Goal: Transaction & Acquisition: Book appointment/travel/reservation

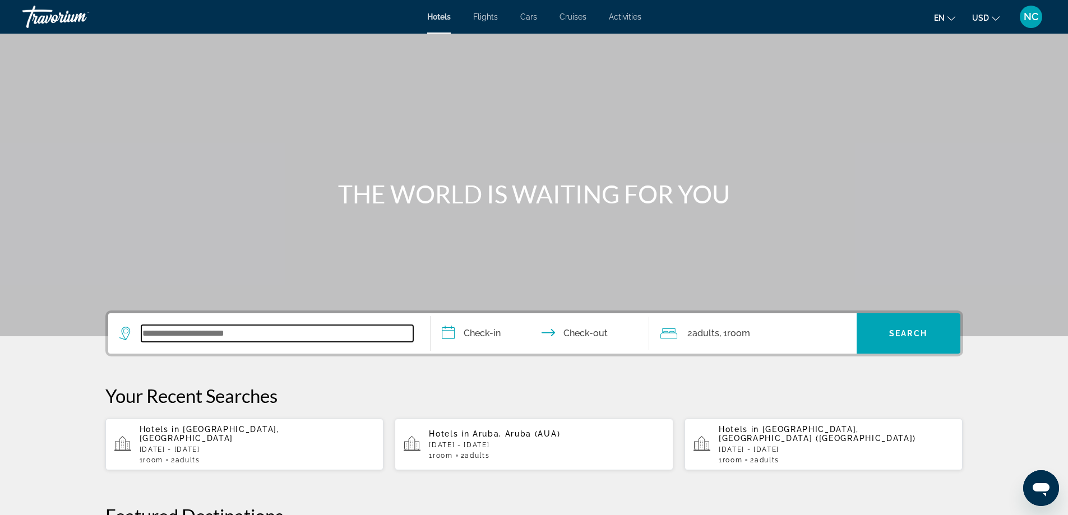
click at [163, 327] on input "Search widget" at bounding box center [277, 333] width 272 height 17
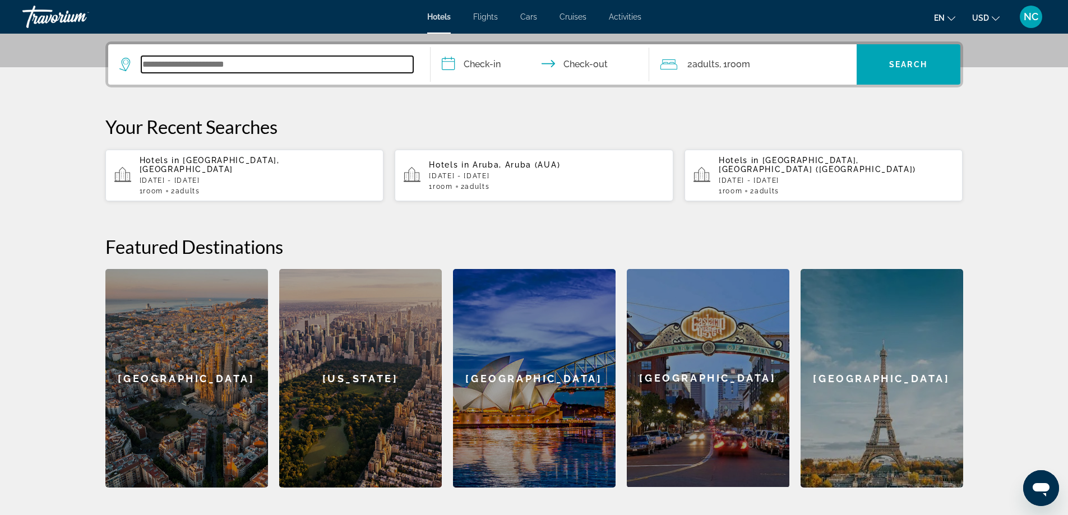
scroll to position [274, 0]
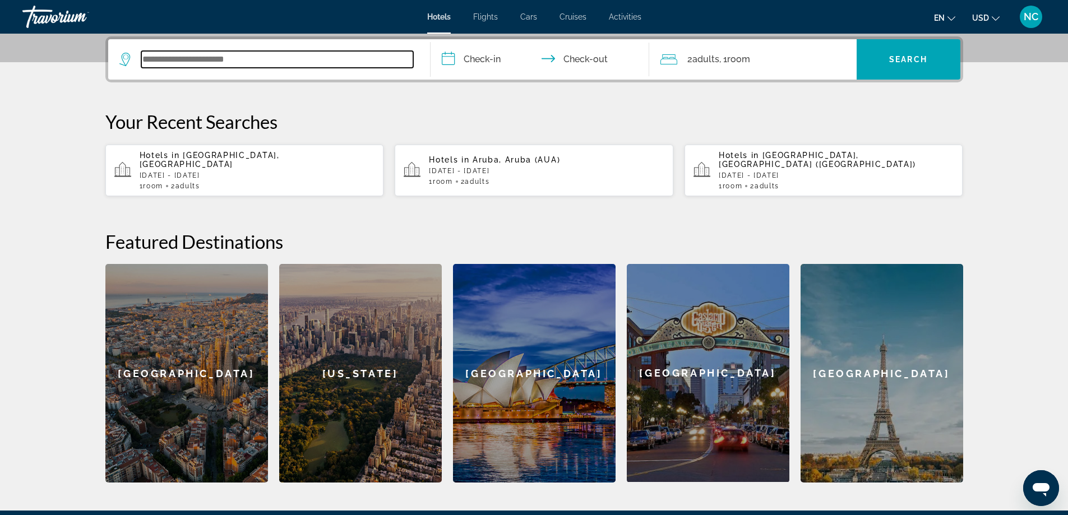
click at [184, 59] on input "Search widget" at bounding box center [277, 59] width 272 height 17
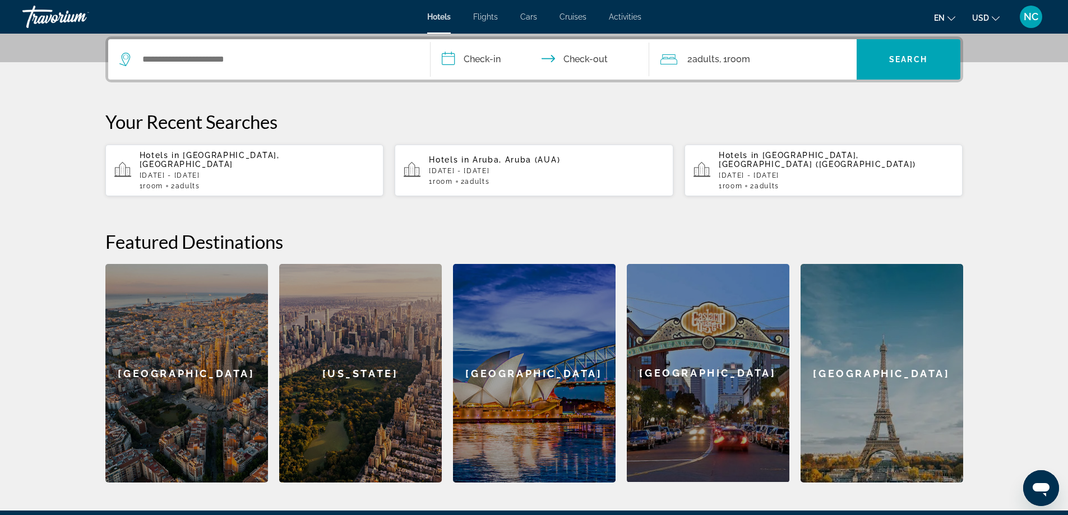
click at [241, 172] on p "Thu, 06 Nov - Wed, 12 Nov" at bounding box center [257, 176] width 235 height 8
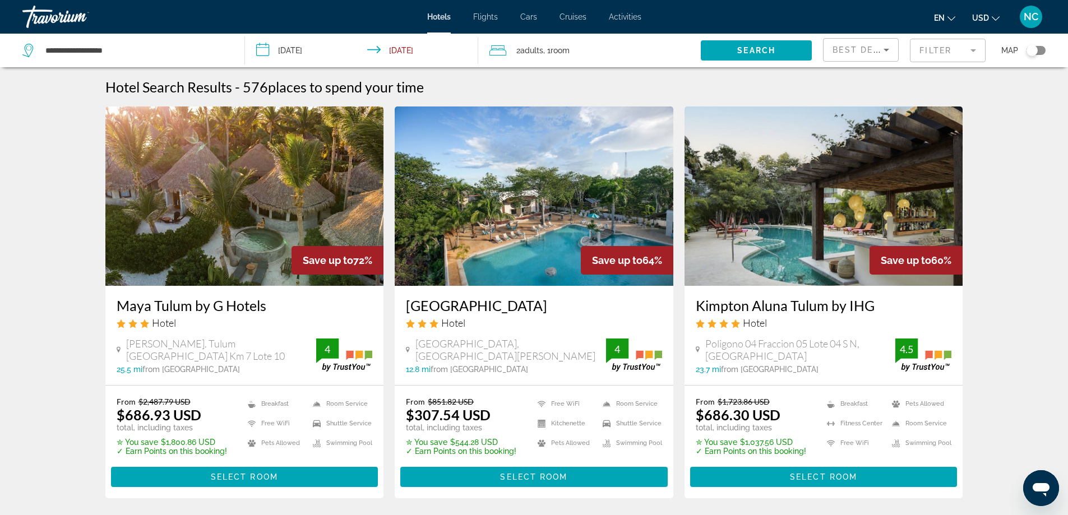
click at [556, 50] on span "Room" at bounding box center [560, 50] width 19 height 9
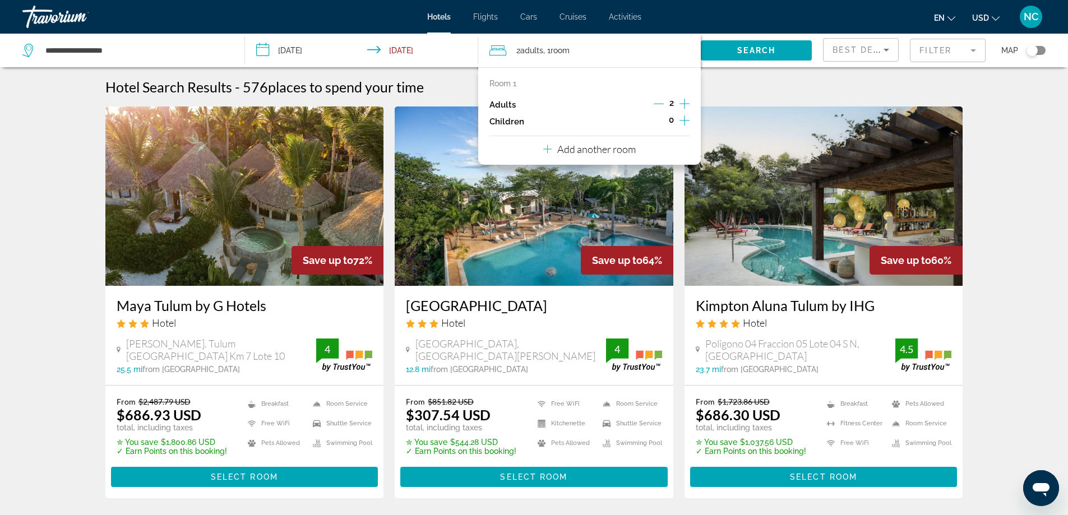
click at [685, 119] on icon "Increment children" at bounding box center [684, 120] width 10 height 13
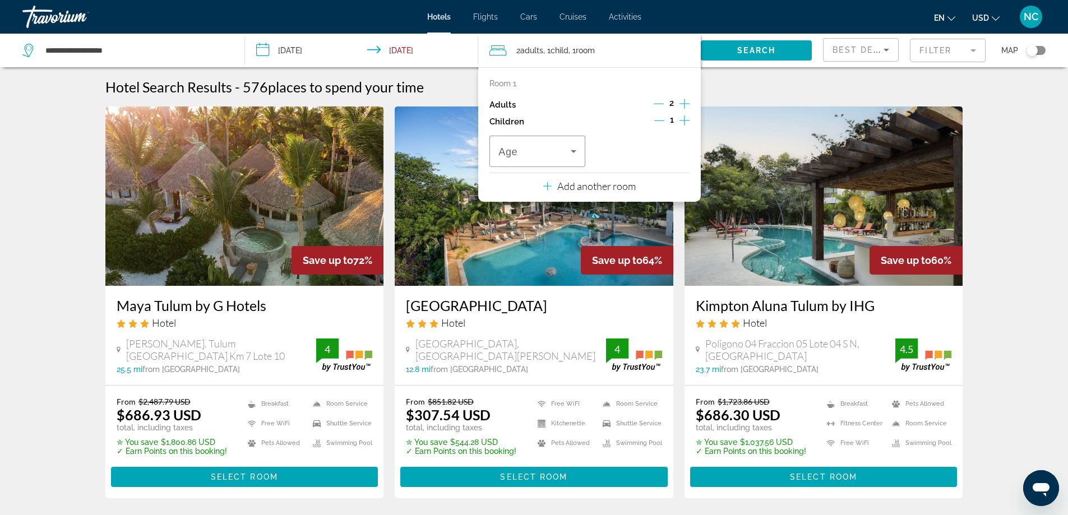
click at [685, 119] on icon "Increment children" at bounding box center [684, 120] width 10 height 13
click at [574, 149] on icon "Travelers: 2 adults, 2 children" at bounding box center [573, 151] width 13 height 13
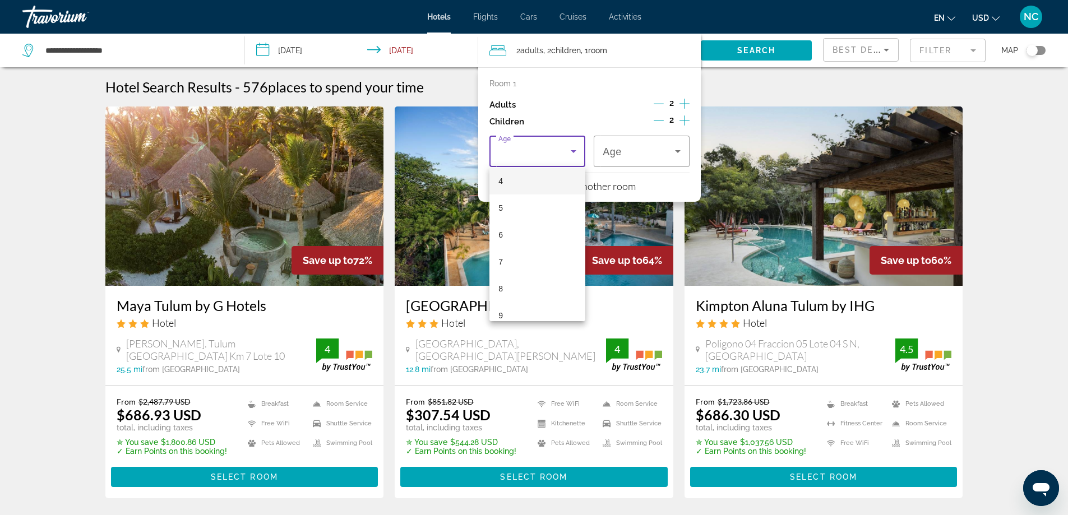
scroll to position [112, 0]
click at [510, 235] on mat-option "6" at bounding box center [537, 234] width 96 height 27
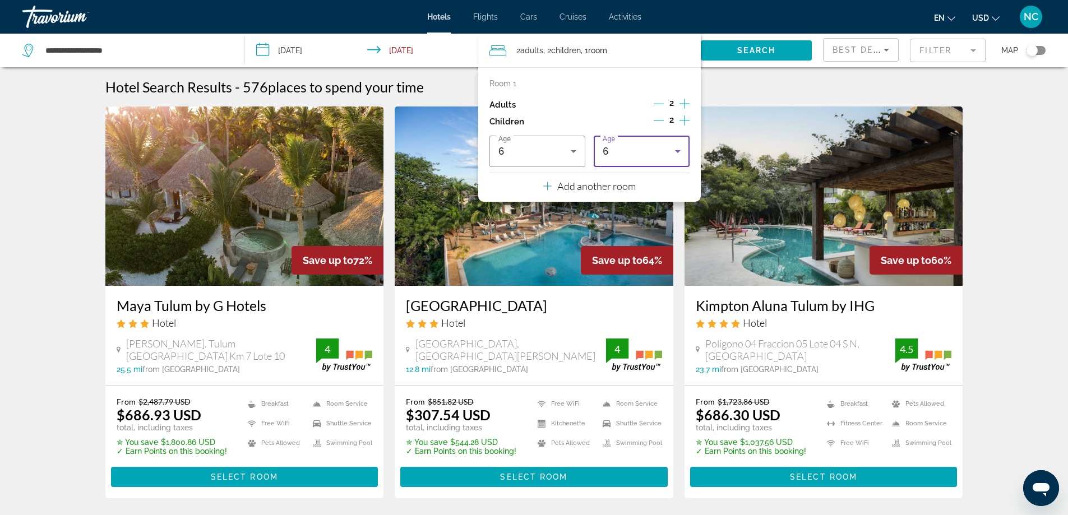
click at [677, 150] on icon "Travelers: 2 adults, 2 children" at bounding box center [678, 151] width 6 height 3
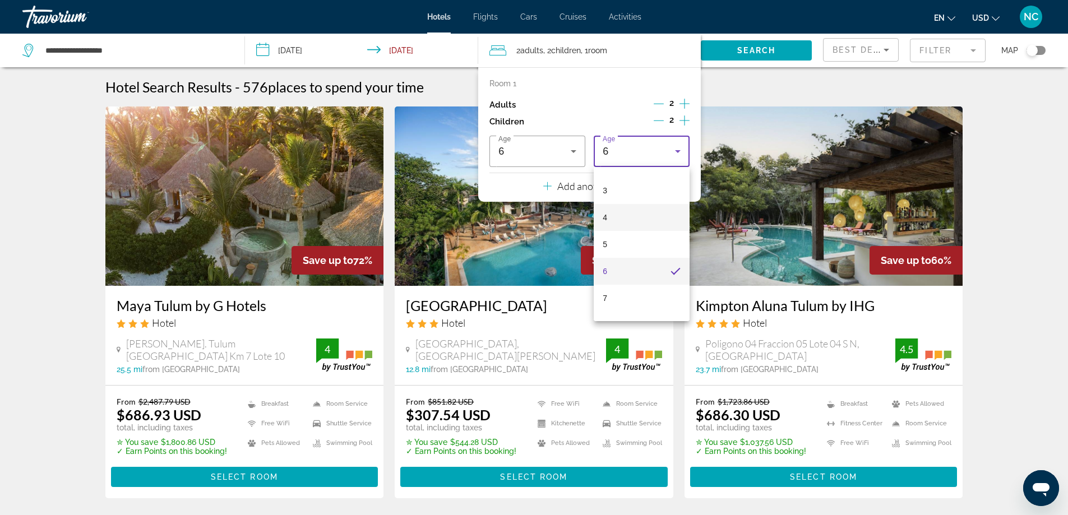
scroll to position [95, 0]
click at [620, 278] on mat-option "7" at bounding box center [642, 278] width 96 height 27
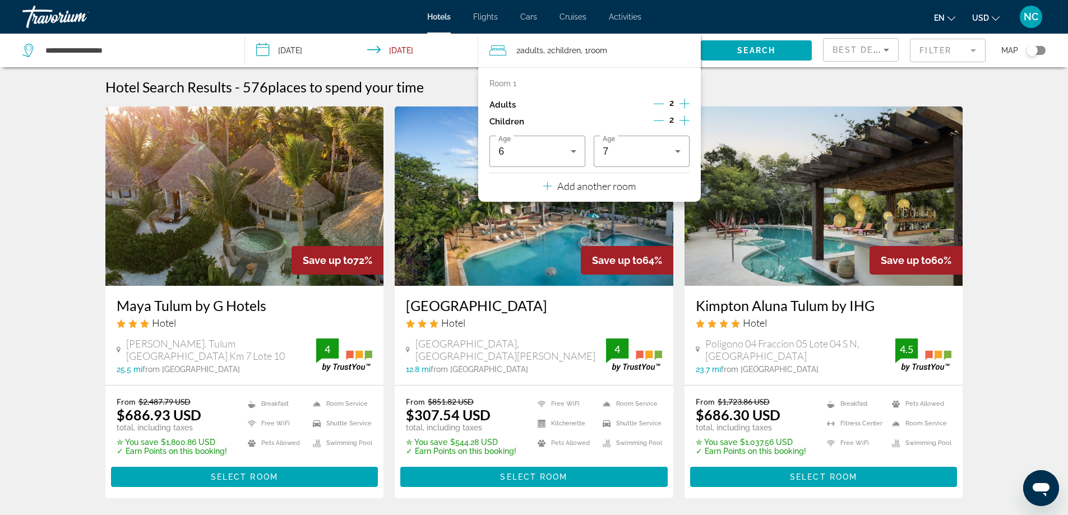
click at [974, 52] on mat-form-field "Filter" at bounding box center [948, 51] width 76 height 24
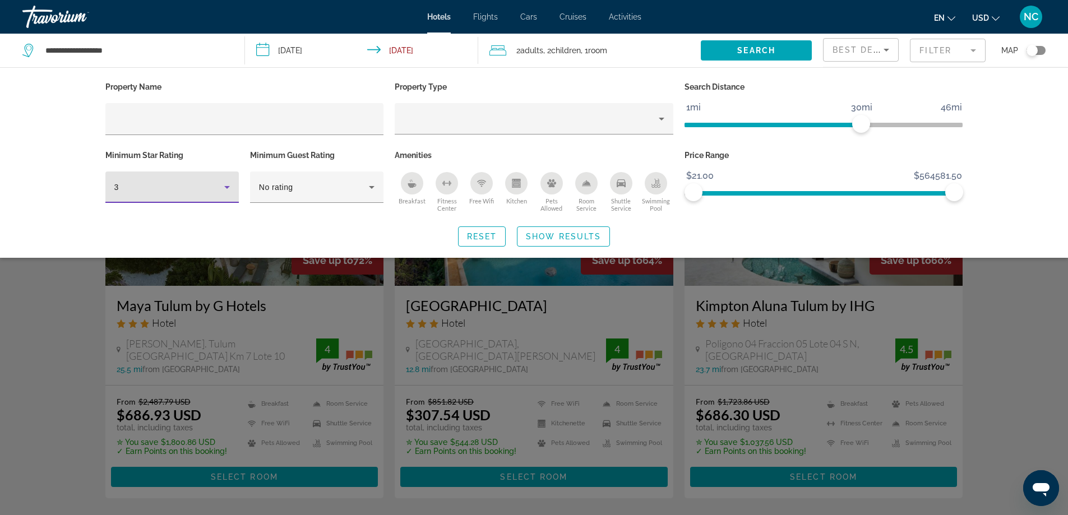
click at [226, 185] on icon "Hotel Filters" at bounding box center [226, 187] width 13 height 13
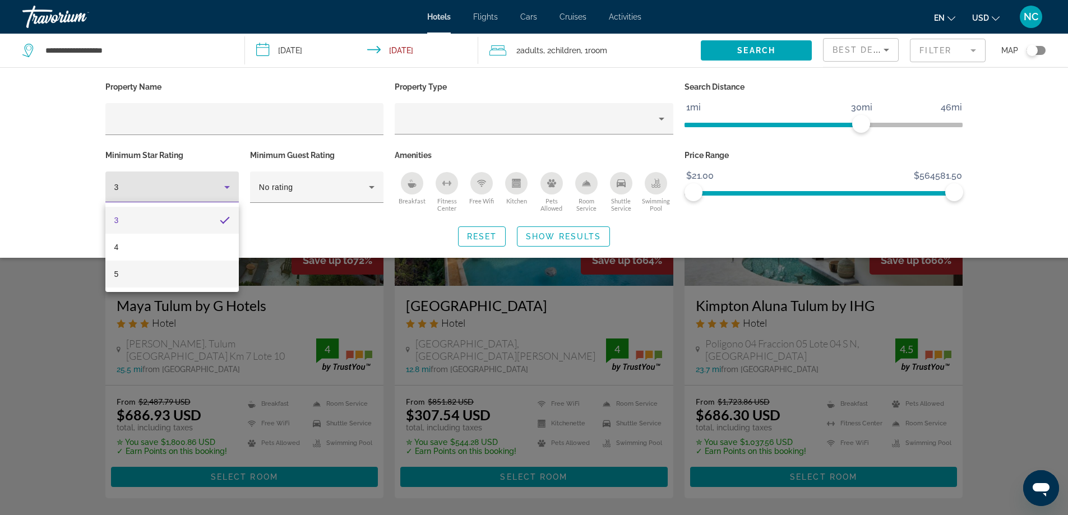
click at [133, 275] on mat-option "5" at bounding box center [171, 274] width 133 height 27
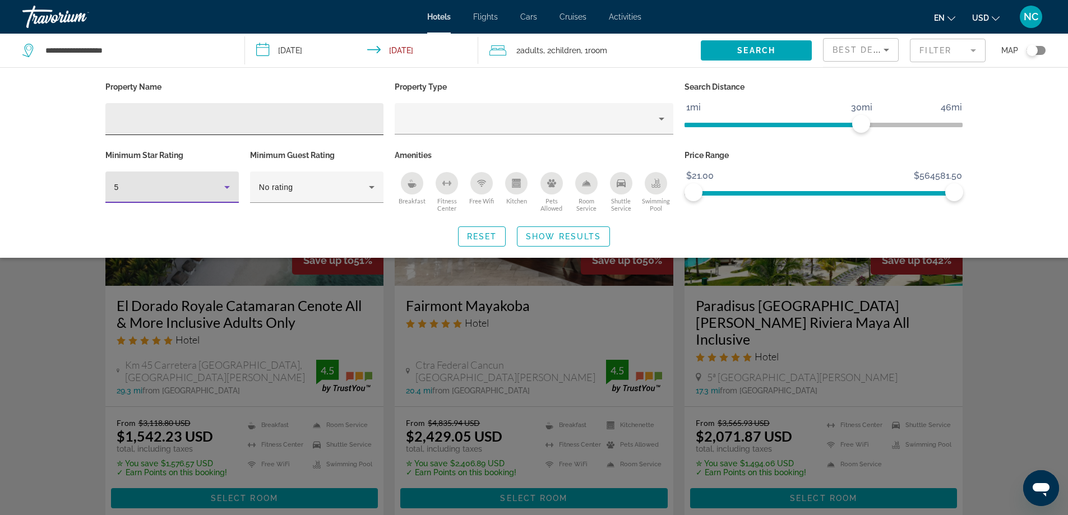
click at [152, 116] on input "Hotel Filters" at bounding box center [244, 119] width 261 height 13
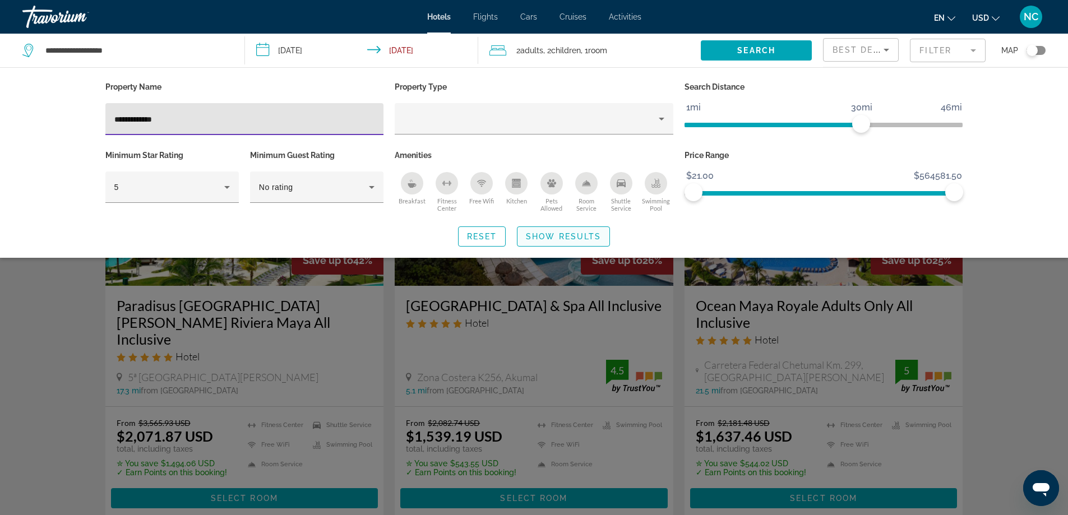
type input "**********"
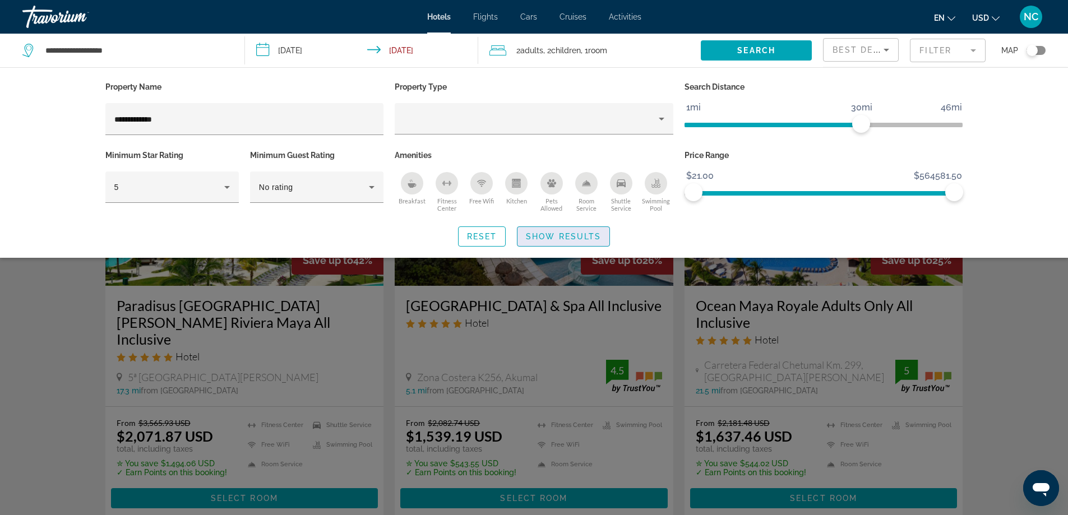
click at [563, 232] on span "Show Results" at bounding box center [563, 236] width 75 height 9
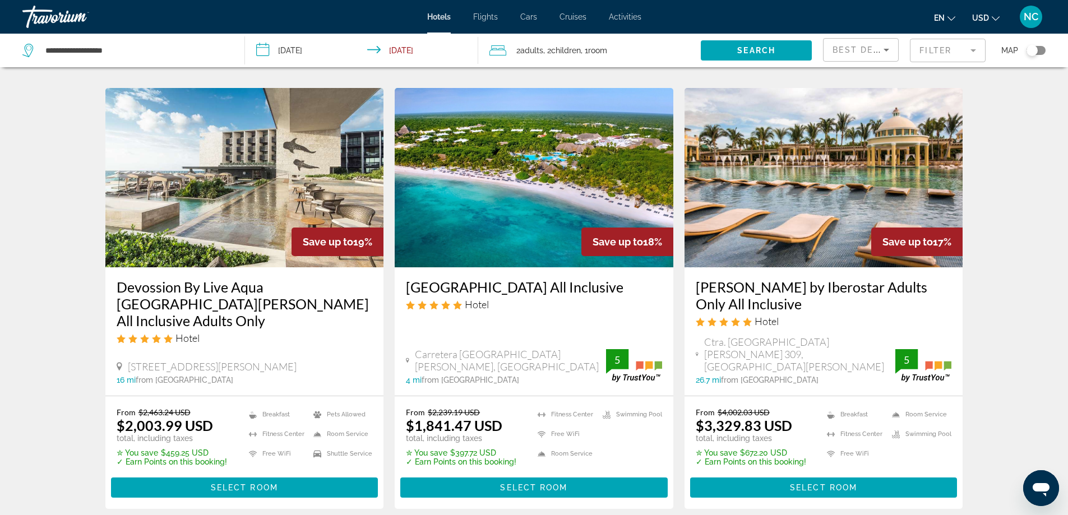
scroll to position [1498, 0]
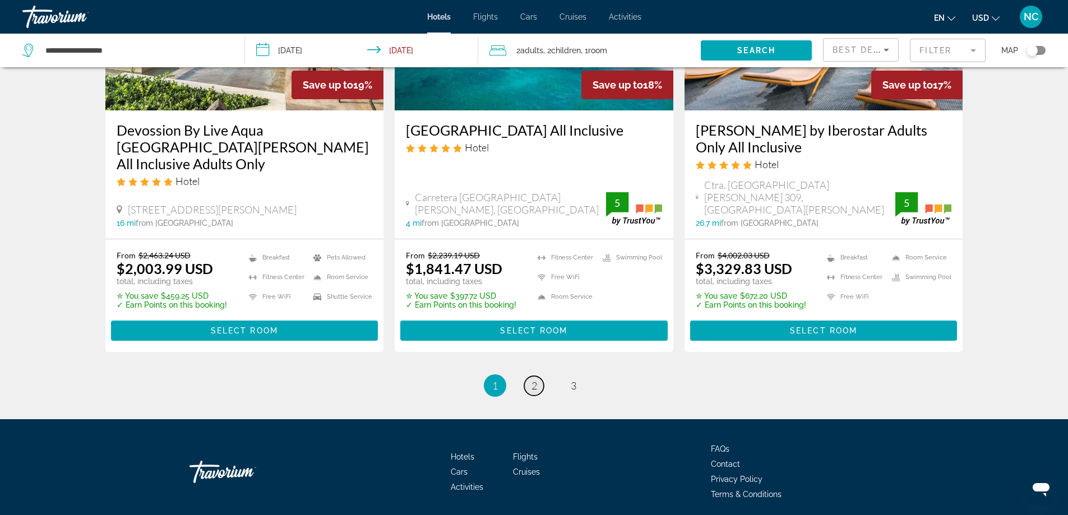
click at [533, 380] on span "2" at bounding box center [534, 386] width 6 height 12
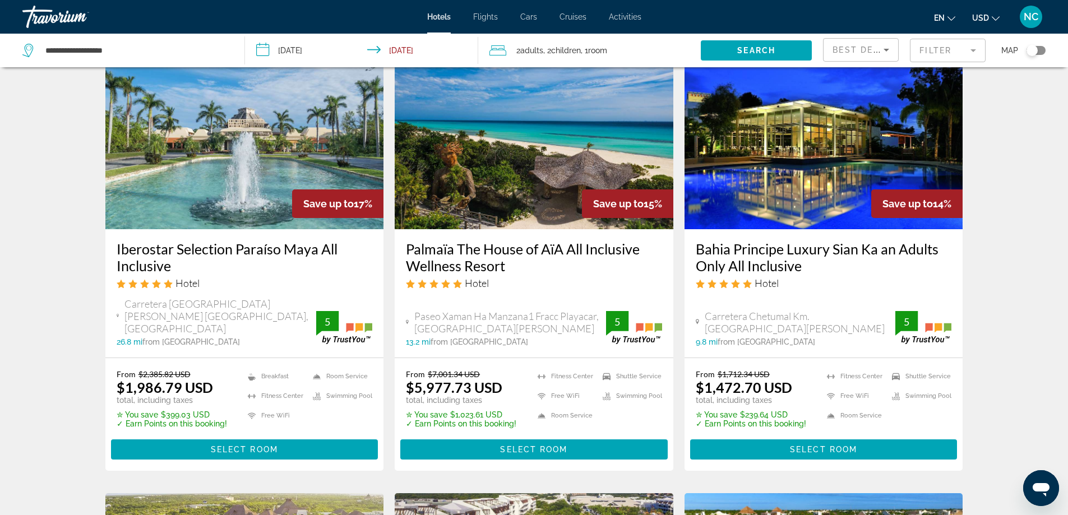
scroll to position [168, 0]
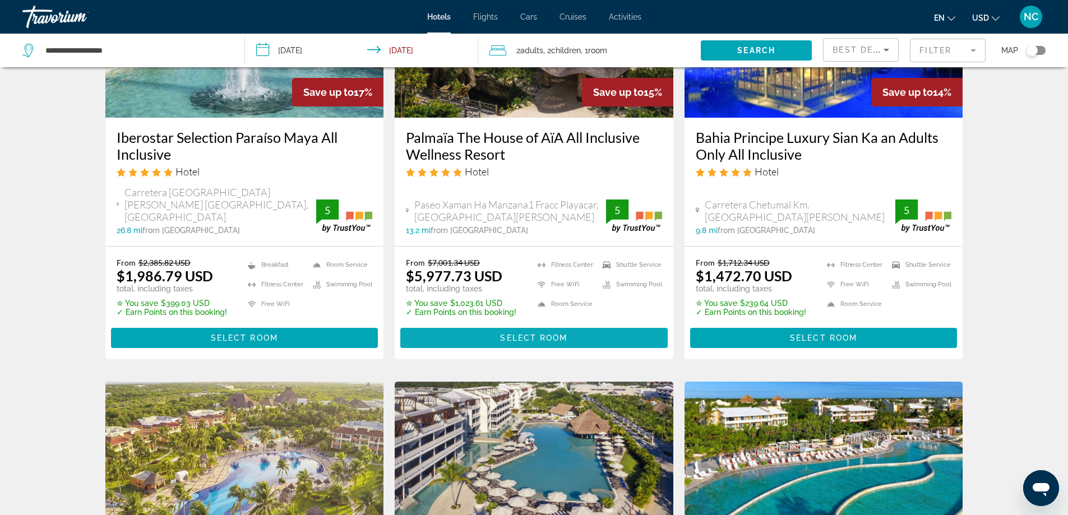
click at [529, 334] on span "Select Room" at bounding box center [533, 338] width 67 height 9
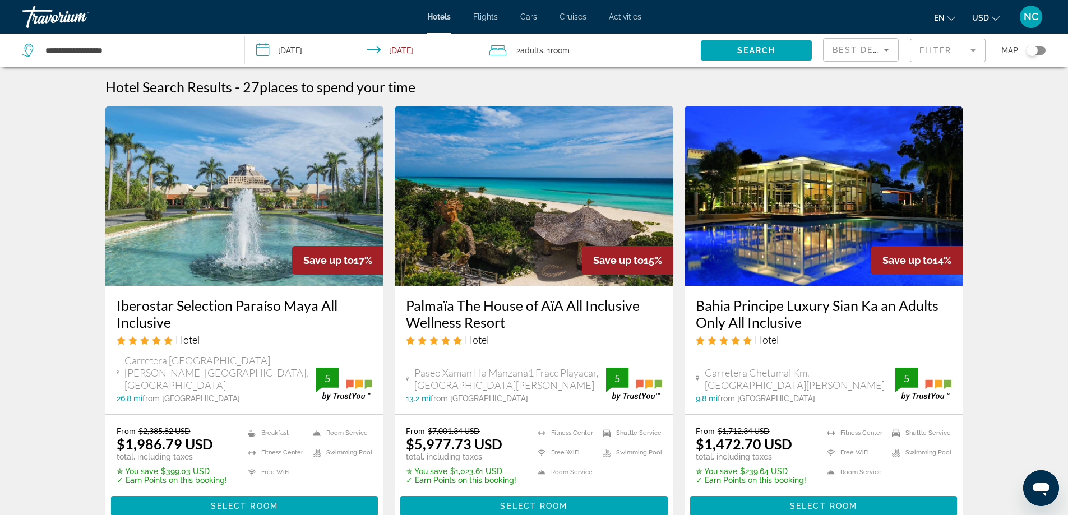
click at [553, 46] on span ", 1 Room rooms" at bounding box center [556, 51] width 26 height 16
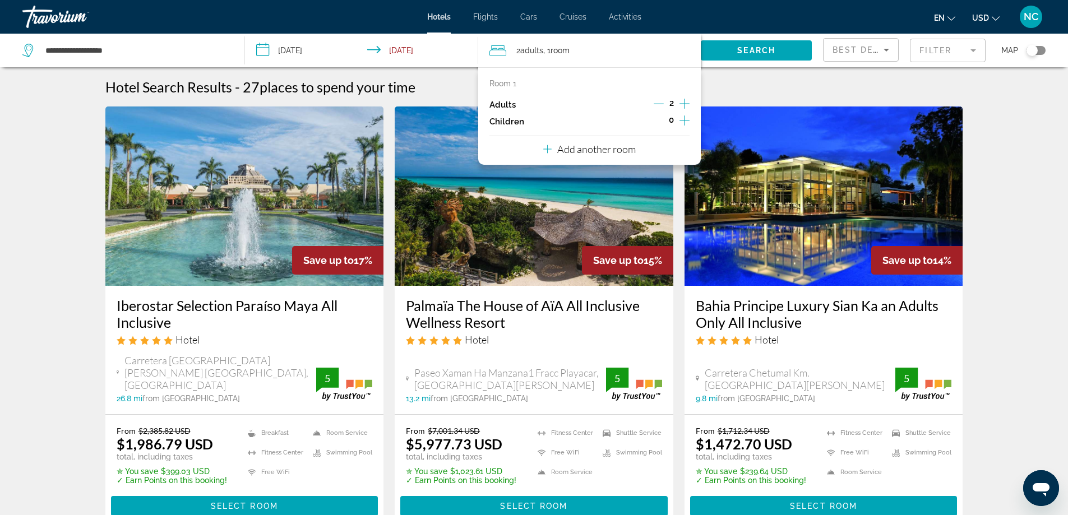
click at [681, 122] on icon "Increment children" at bounding box center [684, 120] width 10 height 13
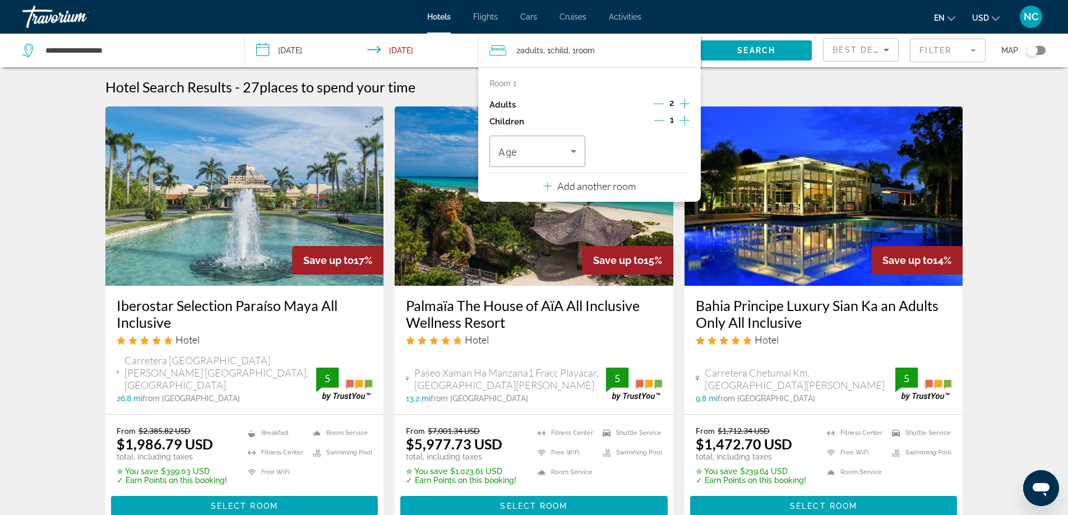
click at [681, 122] on icon "Increment children" at bounding box center [684, 120] width 10 height 13
click at [574, 150] on icon "Travelers: 2 adults, 2 children" at bounding box center [574, 151] width 6 height 3
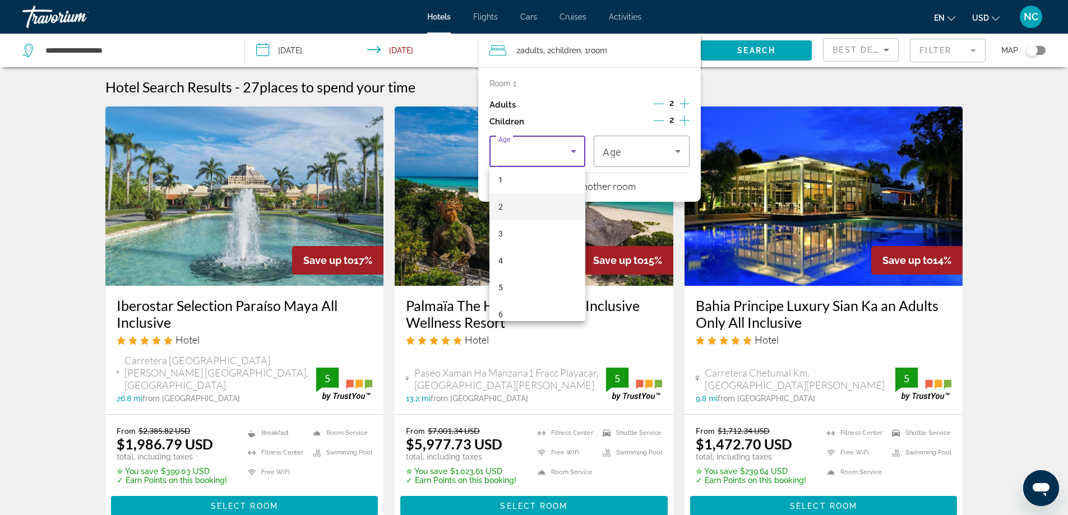
scroll to position [112, 0]
click at [517, 235] on mat-option "6" at bounding box center [537, 234] width 96 height 27
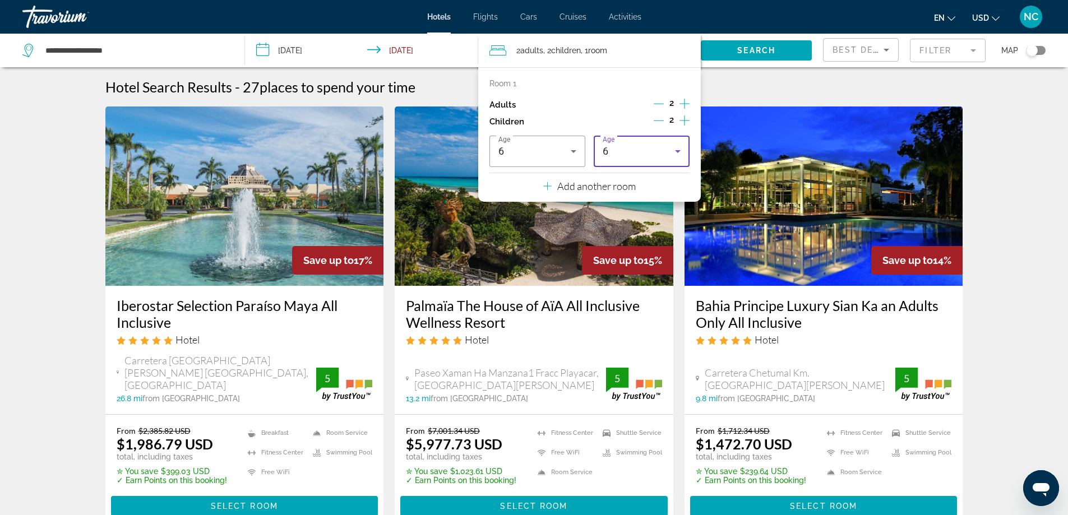
click at [676, 150] on icon "Travelers: 2 adults, 2 children" at bounding box center [678, 151] width 6 height 3
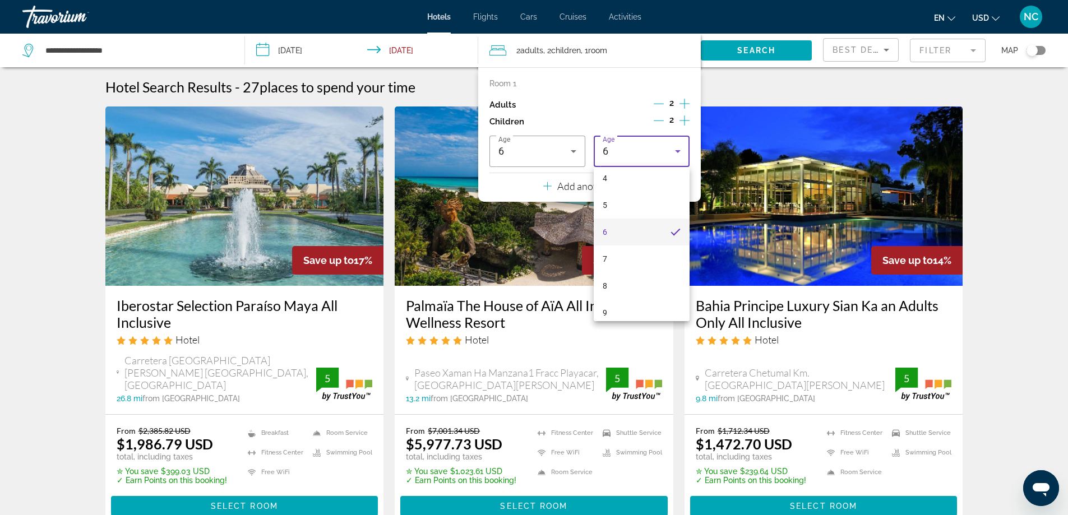
scroll to position [95, 0]
click at [624, 283] on mat-option "7" at bounding box center [642, 278] width 96 height 27
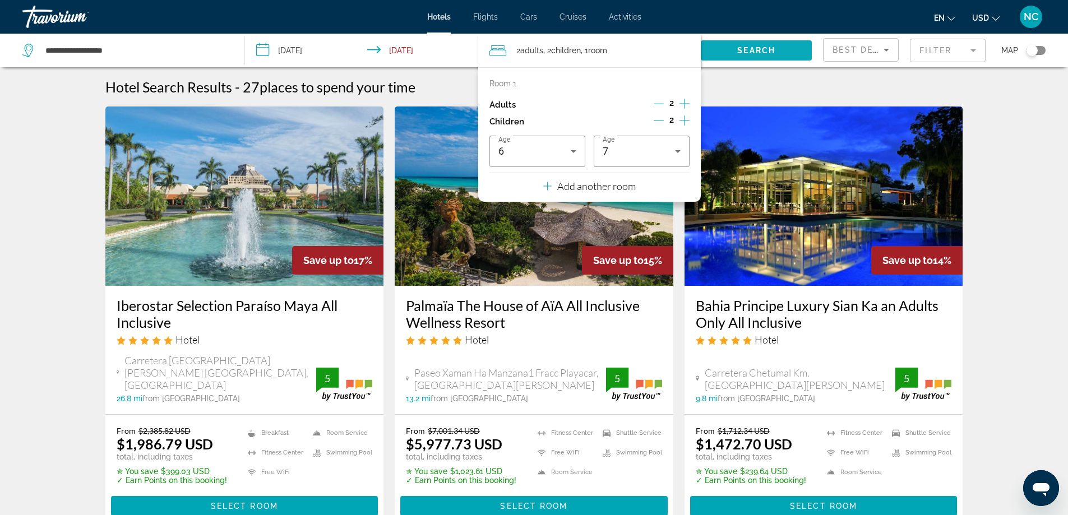
click at [760, 50] on span "Search" at bounding box center [756, 50] width 38 height 9
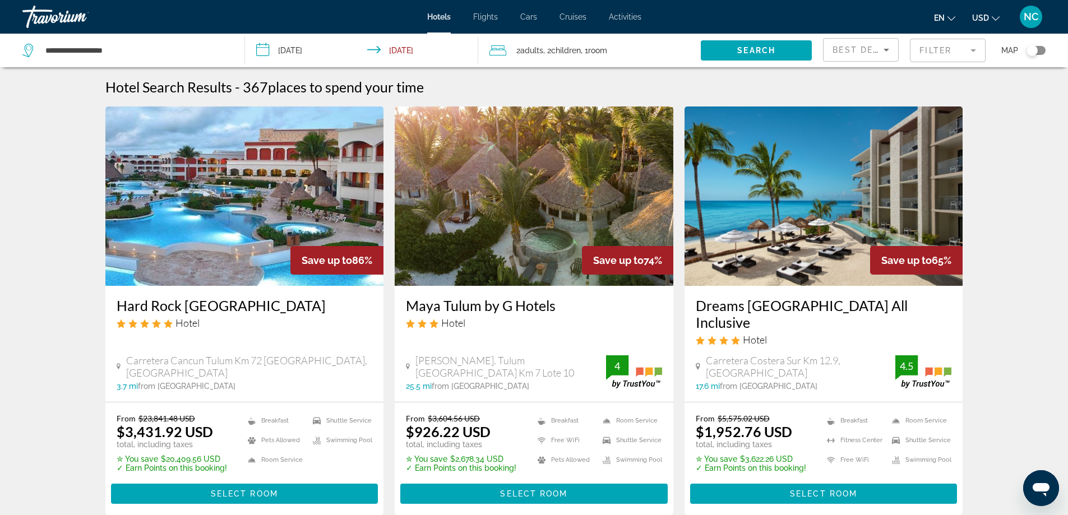
click at [970, 51] on mat-form-field "Filter" at bounding box center [948, 51] width 76 height 24
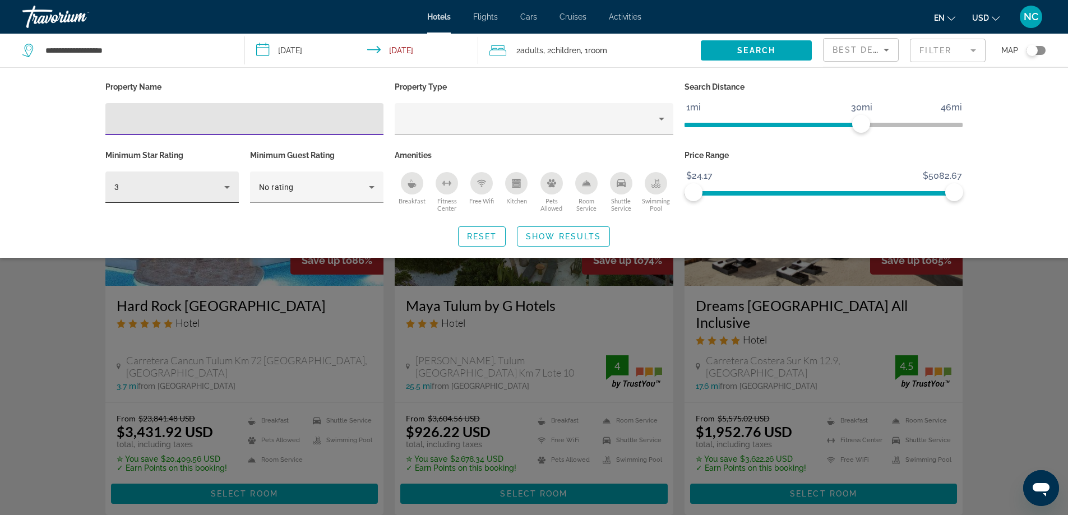
click at [229, 188] on icon "Hotel Filters" at bounding box center [226, 187] width 13 height 13
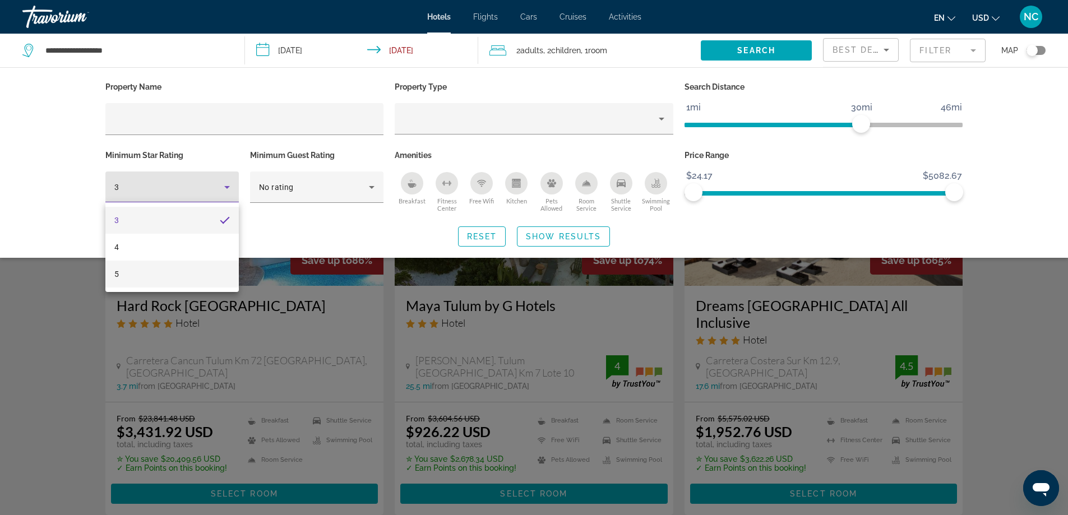
drag, startPoint x: 155, startPoint y: 280, endPoint x: 164, endPoint y: 198, distance: 82.3
click at [155, 277] on mat-option "5" at bounding box center [171, 274] width 133 height 27
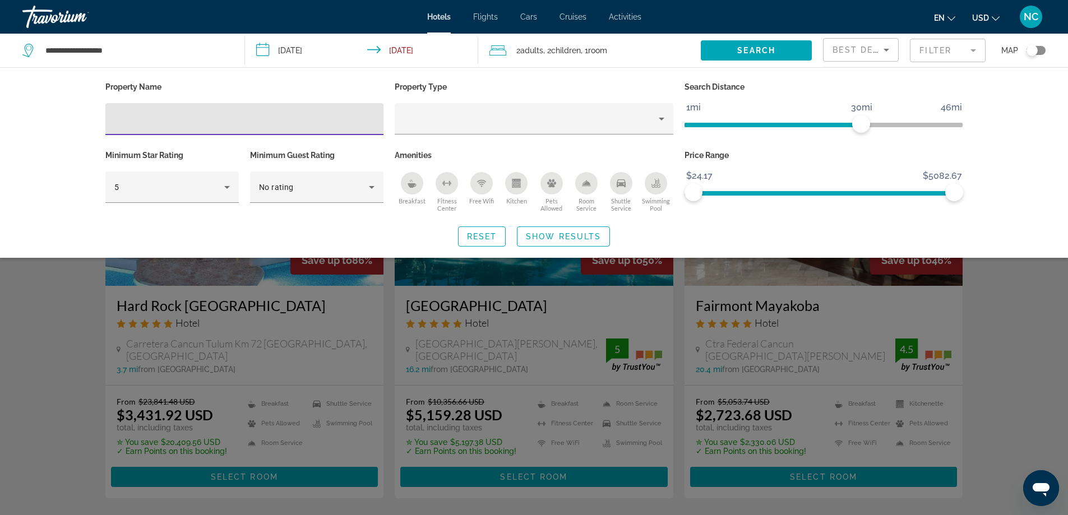
click at [163, 120] on input "Hotel Filters" at bounding box center [244, 119] width 261 height 13
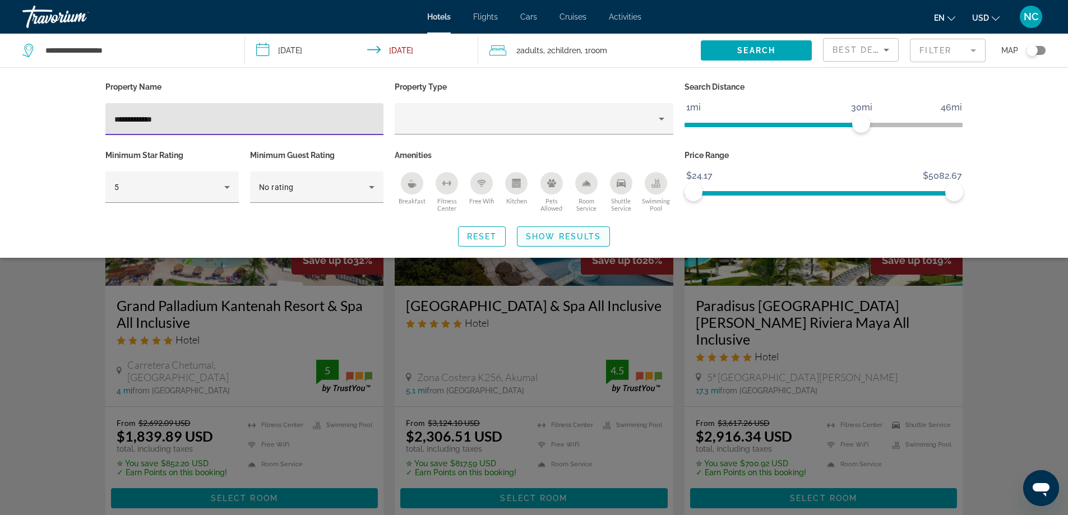
type input "**********"
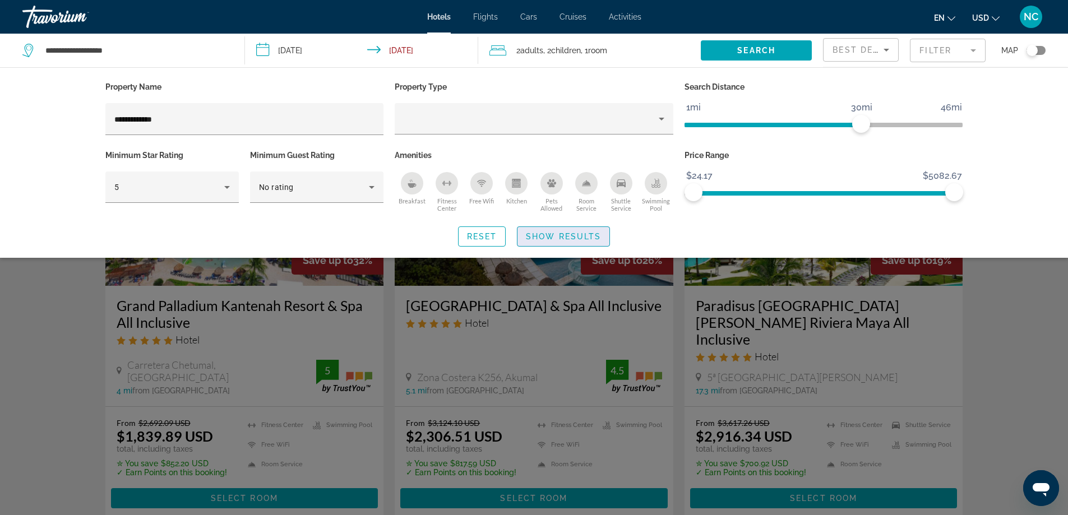
click at [565, 229] on span "Search widget" at bounding box center [563, 236] width 92 height 27
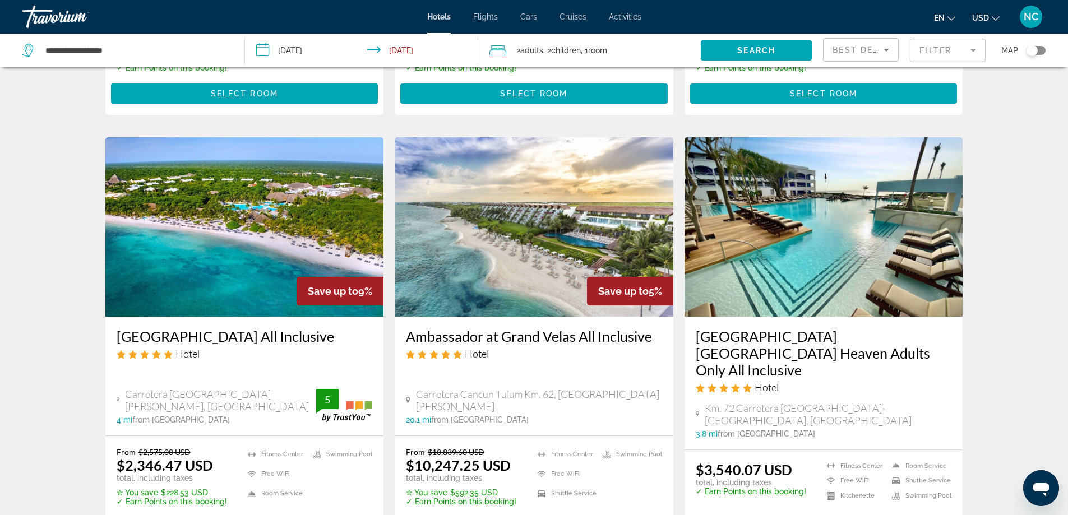
scroll to position [953, 0]
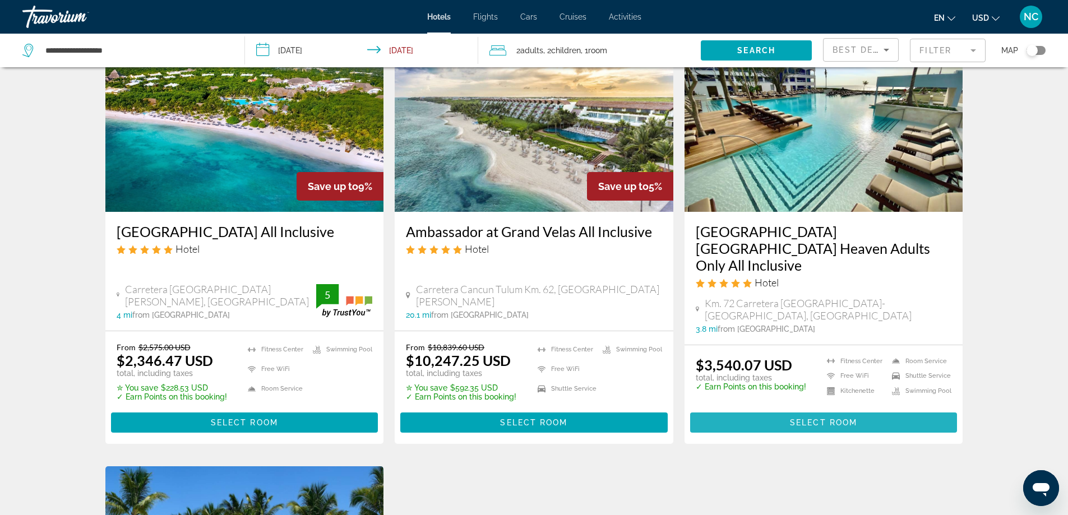
click at [850, 409] on span "Main content" at bounding box center [823, 422] width 267 height 27
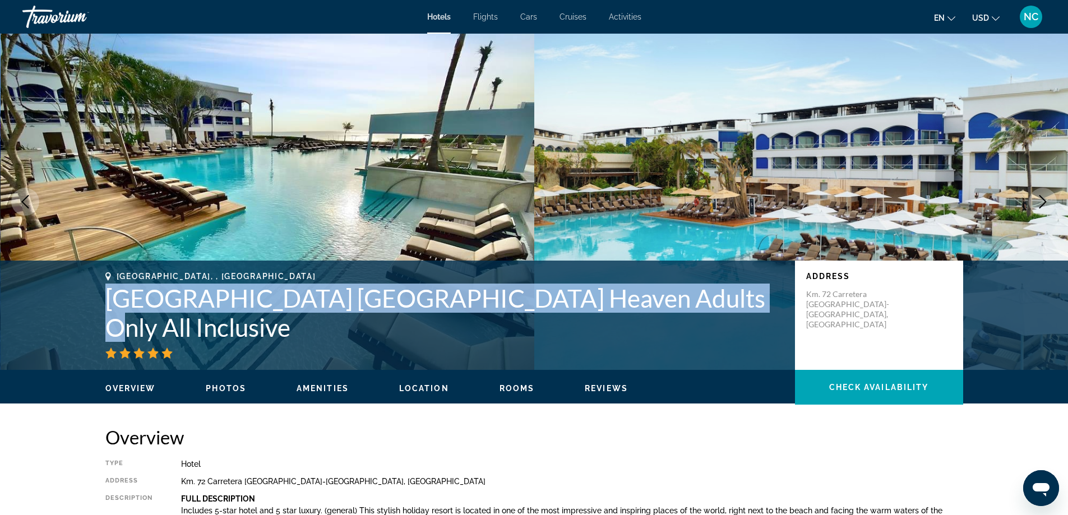
drag, startPoint x: 98, startPoint y: 293, endPoint x: 690, endPoint y: 308, distance: 592.2
click at [690, 308] on div "Puerto Aventuras, , Mexico Hard Rock Hotel Riviera Maya Heaven Adults Only All …" at bounding box center [534, 315] width 903 height 87
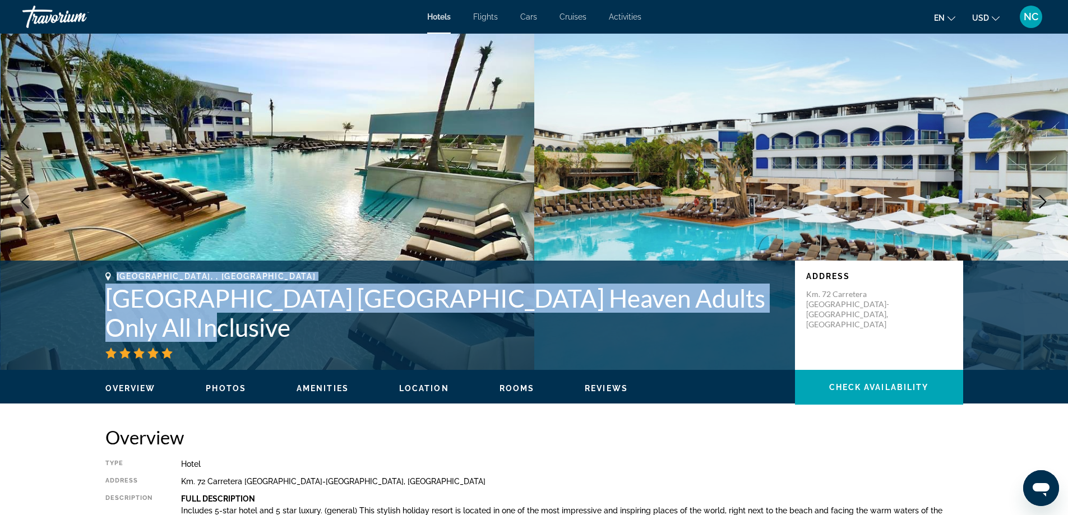
drag, startPoint x: 71, startPoint y: 322, endPoint x: 215, endPoint y: 330, distance: 144.9
click at [215, 330] on div "Puerto Aventuras, , Mexico Hard Rock Hotel Riviera Maya Heaven Adults Only All …" at bounding box center [534, 315] width 1068 height 109
copy div "Puerto Aventuras, , Mexico Hard Rock Hotel Riviera Maya Heaven Adults Only All …"
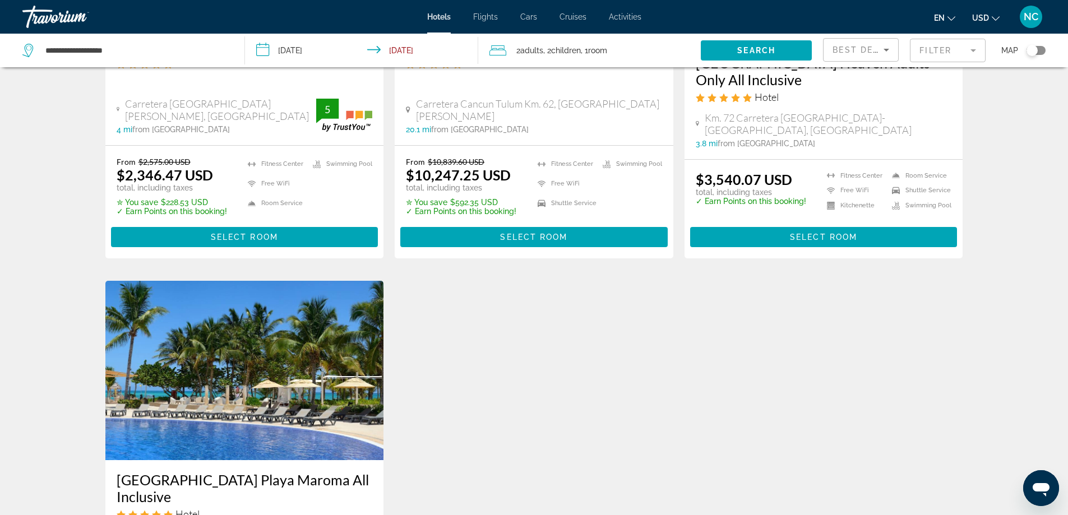
scroll to position [1346, 0]
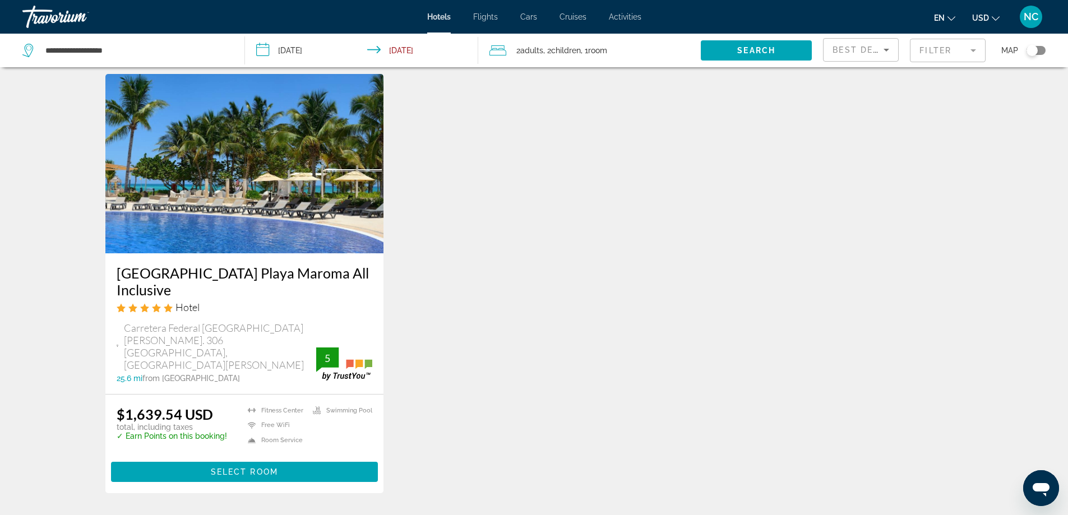
click at [170, 137] on img "Main content" at bounding box center [244, 163] width 279 height 179
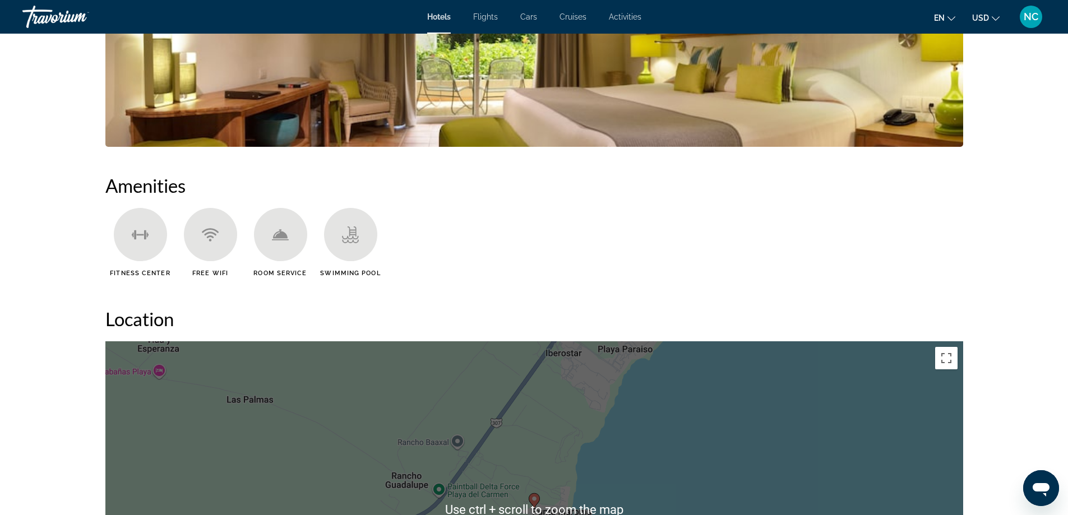
scroll to position [1177, 0]
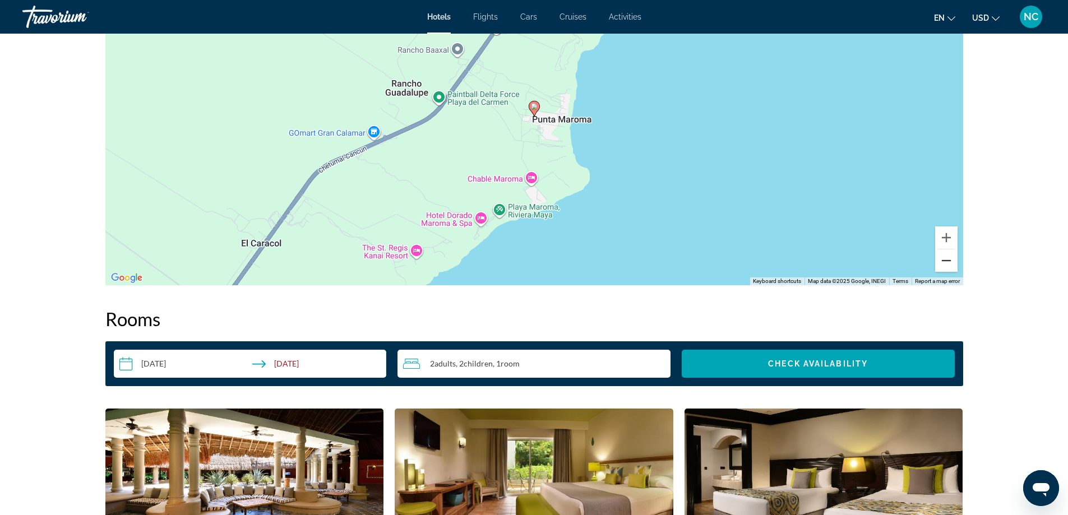
click at [947, 264] on button "Zoom out" at bounding box center [946, 260] width 22 height 22
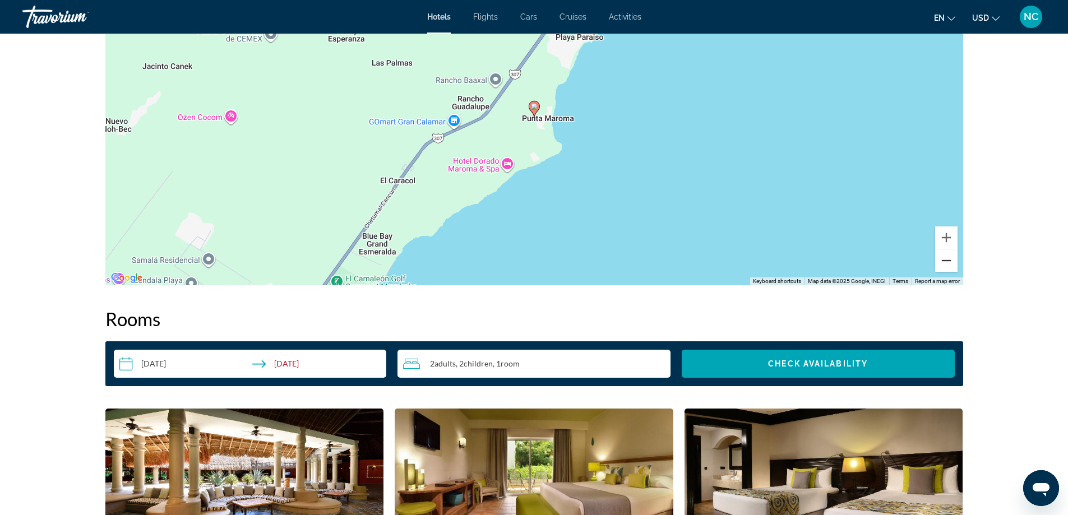
click at [947, 264] on button "Zoom out" at bounding box center [946, 260] width 22 height 22
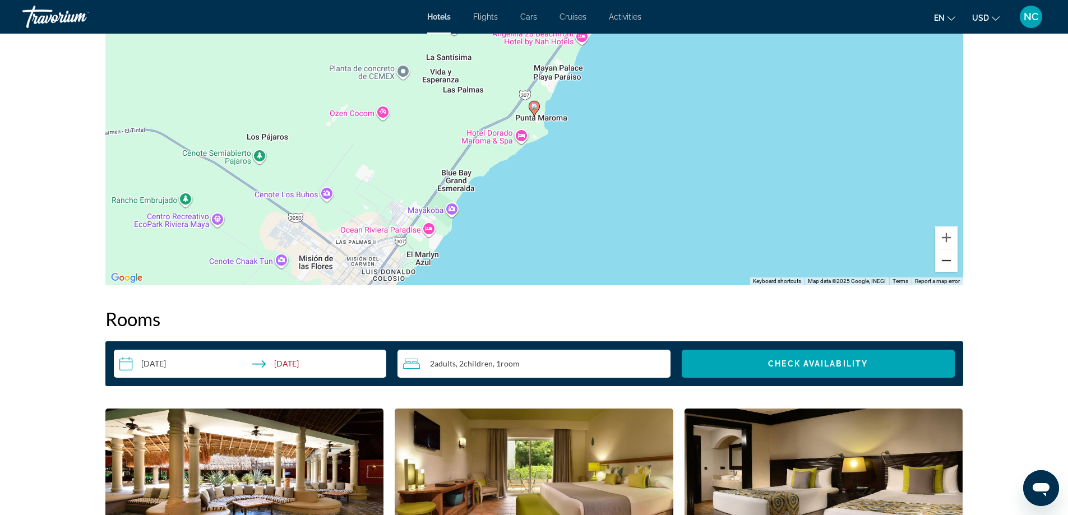
click at [947, 264] on button "Zoom out" at bounding box center [946, 260] width 22 height 22
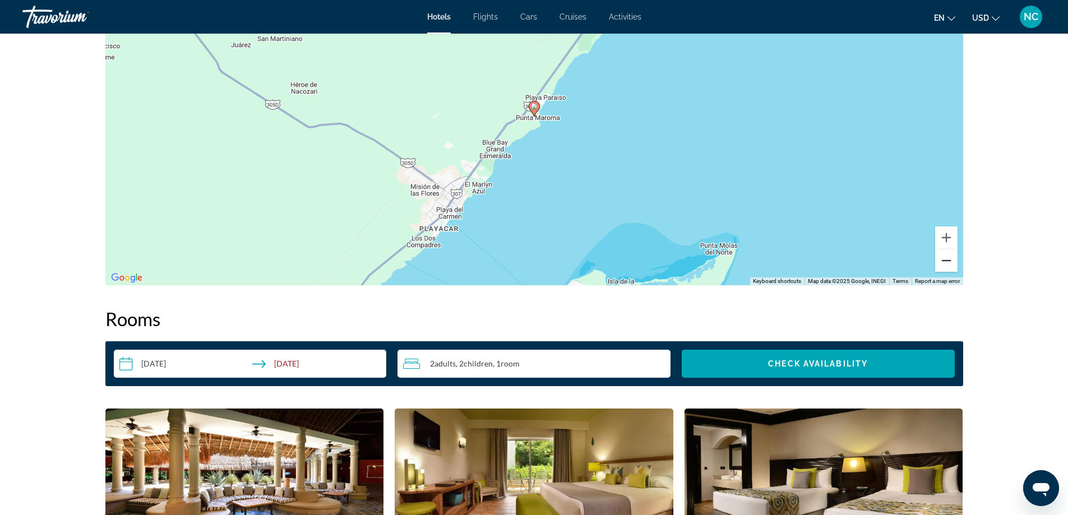
click at [947, 264] on button "Zoom out" at bounding box center [946, 260] width 22 height 22
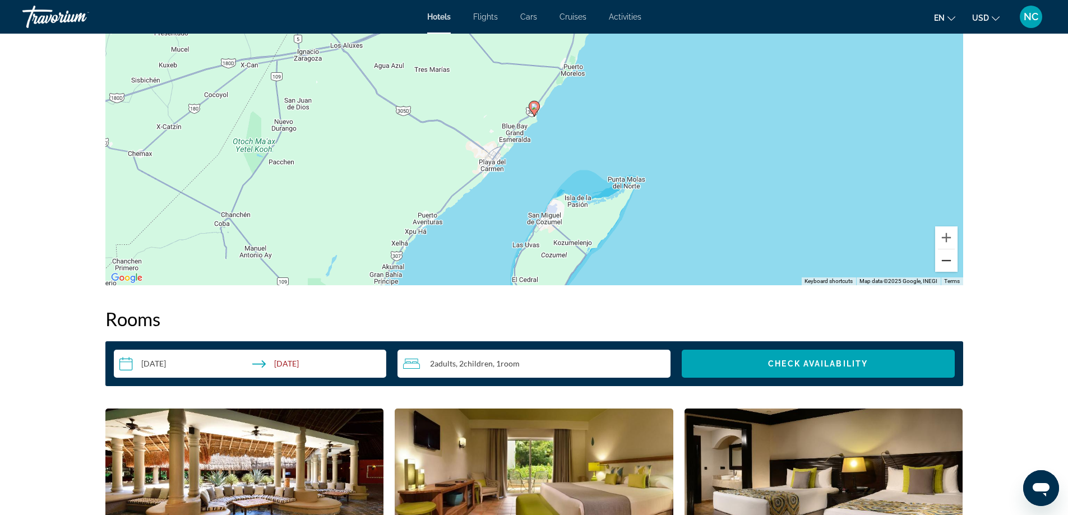
click at [947, 264] on button "Zoom out" at bounding box center [946, 260] width 22 height 22
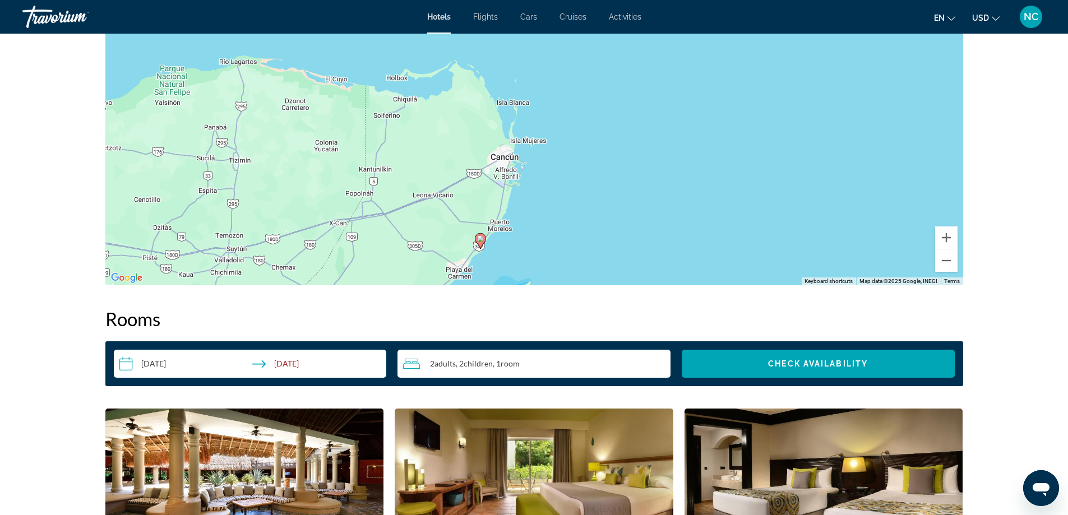
drag, startPoint x: 792, startPoint y: 110, endPoint x: 736, endPoint y: 246, distance: 146.3
click at [736, 246] on div "To activate drag with keyboard, press Alt + Enter. Once in keyboard drag state,…" at bounding box center [534, 117] width 858 height 336
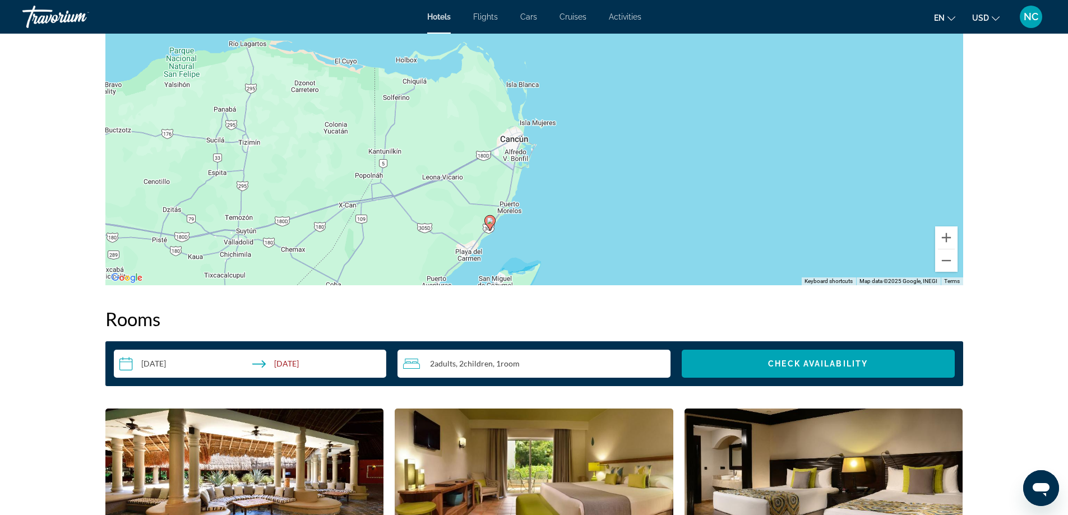
drag, startPoint x: 640, startPoint y: 246, endPoint x: 664, endPoint y: 156, distance: 93.6
click at [664, 156] on div "To activate drag with keyboard, press Alt + Enter. Once in keyboard drag state,…" at bounding box center [534, 117] width 858 height 336
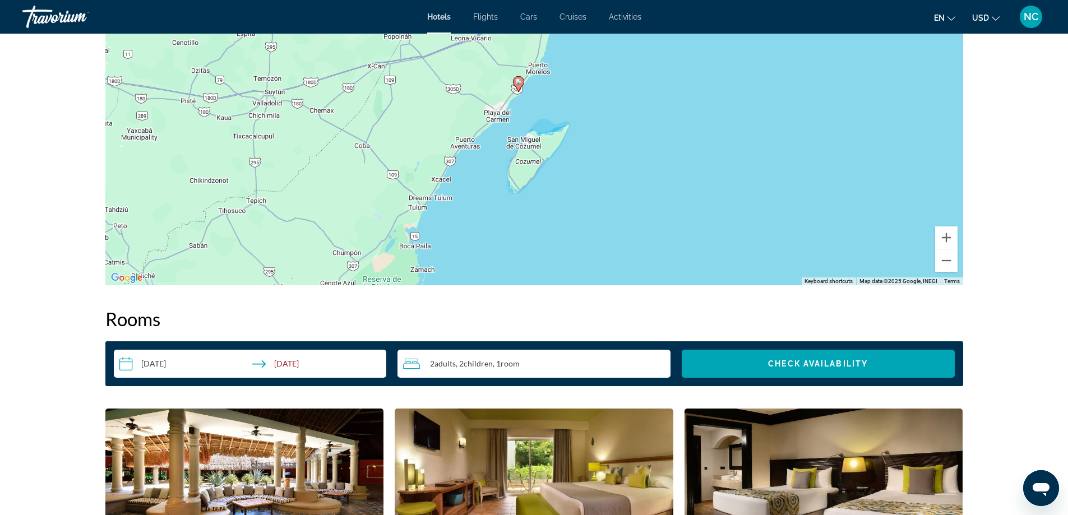
drag, startPoint x: 641, startPoint y: 225, endPoint x: 657, endPoint y: 151, distance: 75.8
click at [657, 151] on div "To activate drag with keyboard, press Alt + Enter. Once in keyboard drag state,…" at bounding box center [534, 117] width 858 height 336
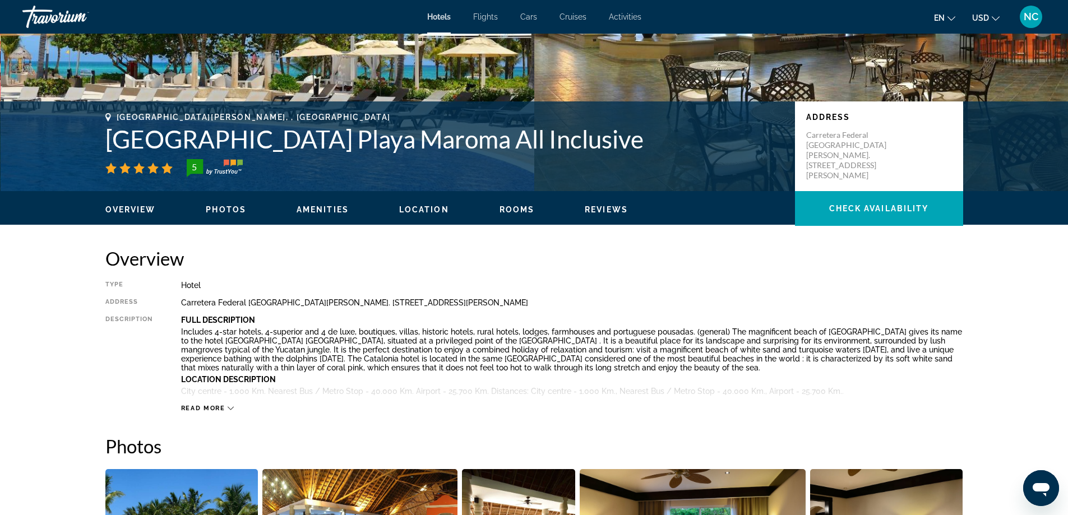
scroll to position [449, 0]
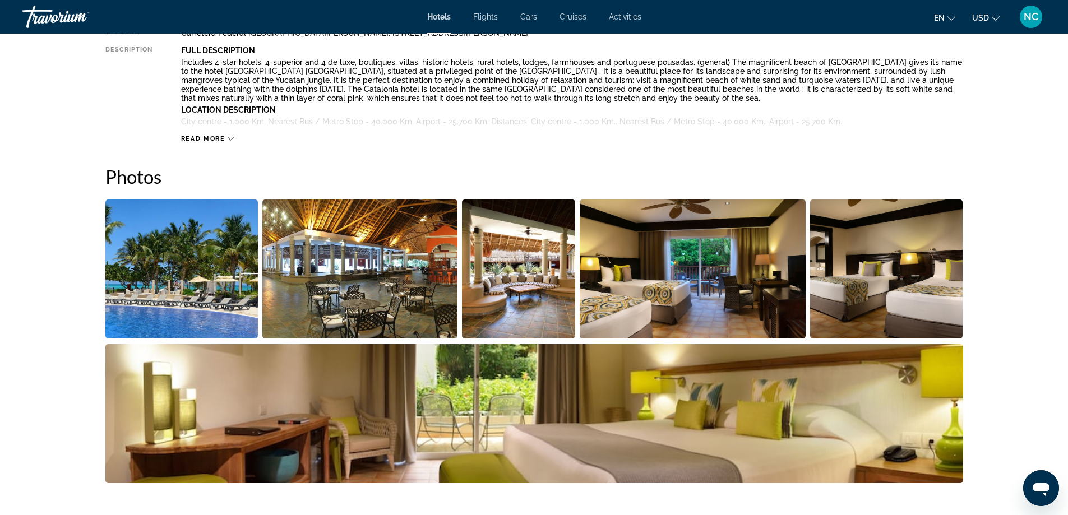
click at [192, 261] on img "Open full-screen image slider" at bounding box center [181, 269] width 153 height 139
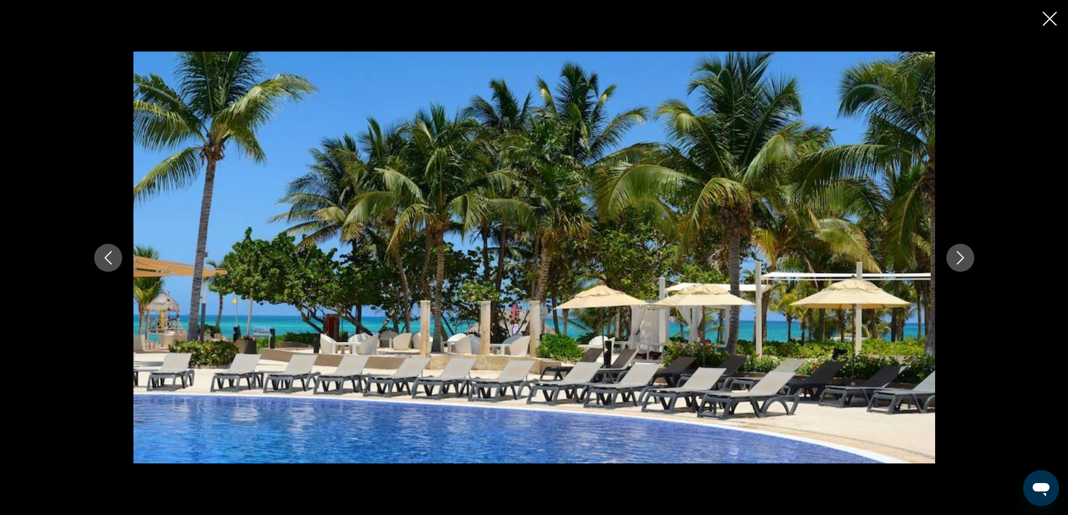
click at [951, 258] on button "Next image" at bounding box center [960, 258] width 28 height 28
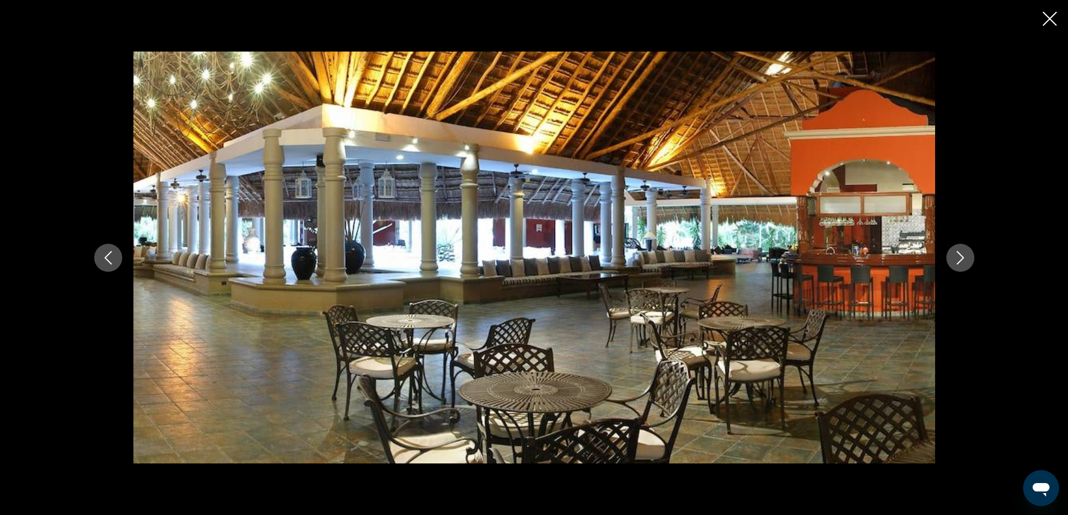
click at [964, 257] on icon "Next image" at bounding box center [960, 257] width 13 height 13
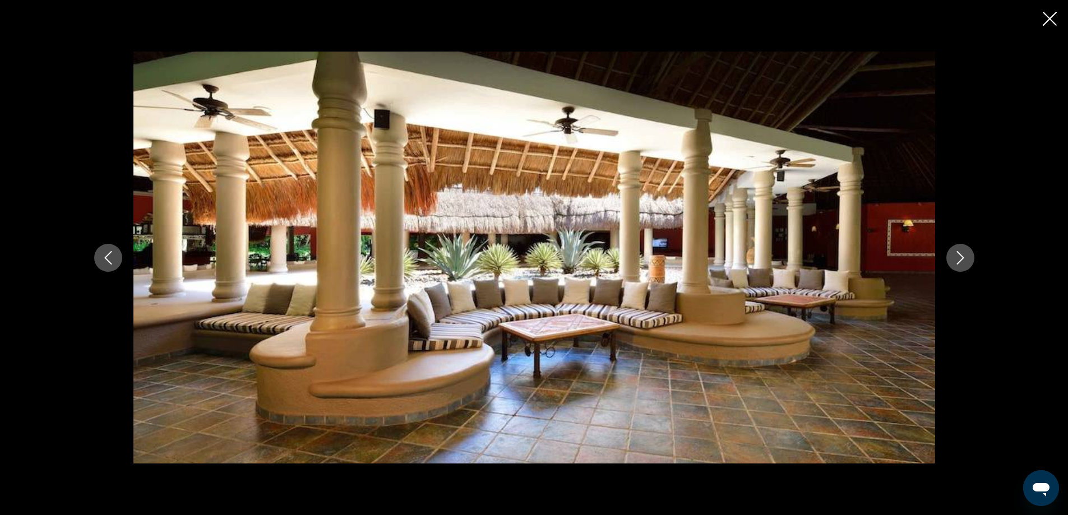
click at [965, 257] on icon "Next image" at bounding box center [960, 257] width 13 height 13
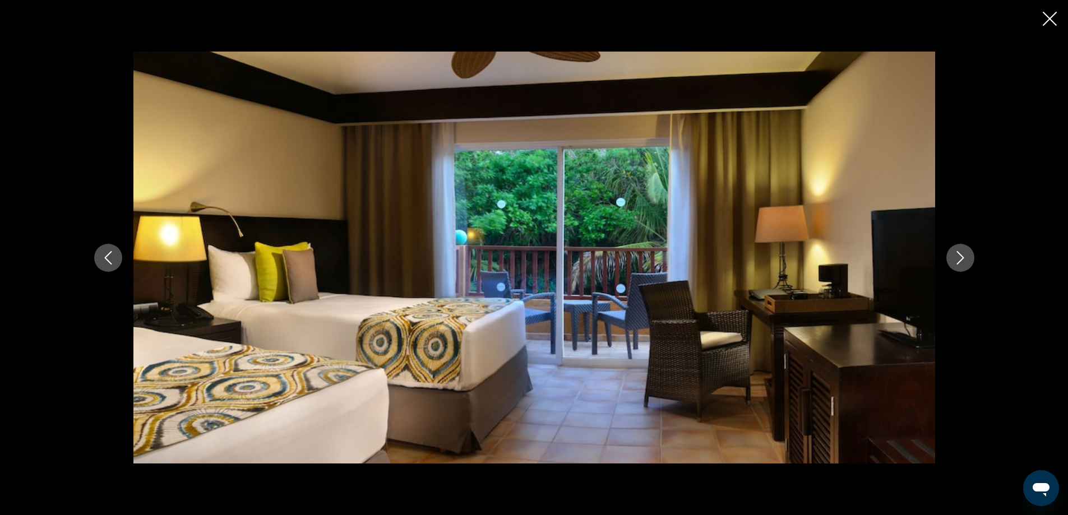
click at [965, 257] on icon "Next image" at bounding box center [960, 257] width 13 height 13
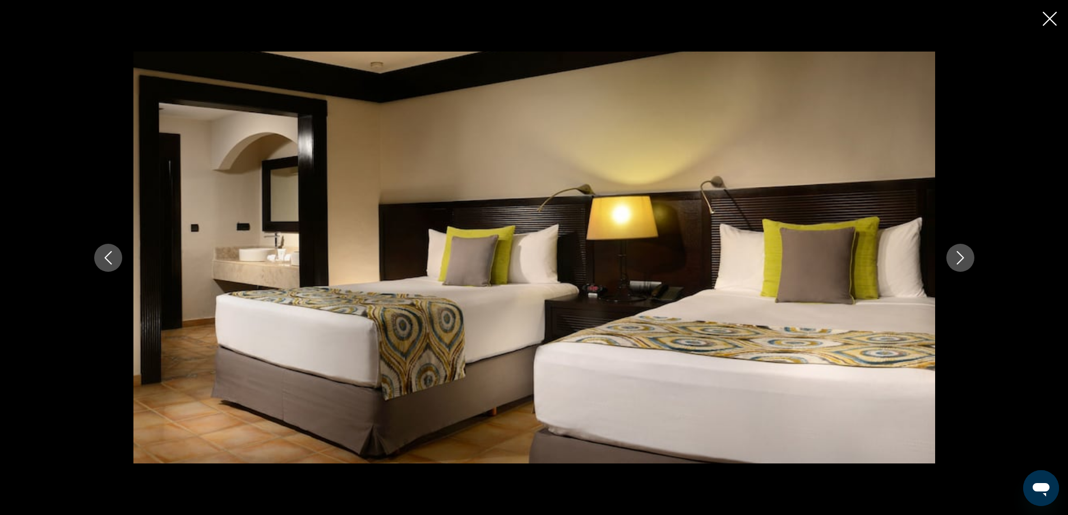
click at [965, 257] on icon "Next image" at bounding box center [960, 257] width 13 height 13
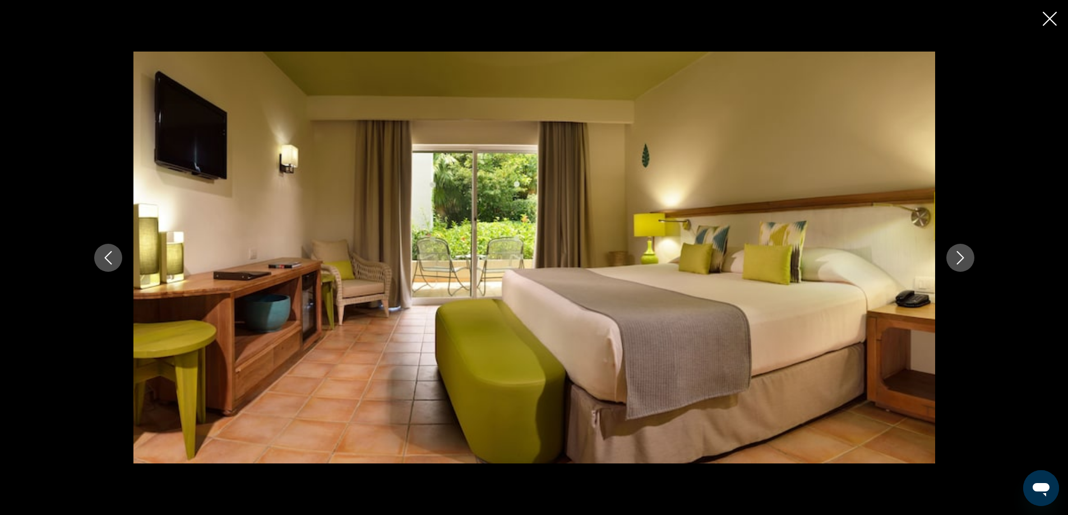
click at [965, 257] on icon "Next image" at bounding box center [960, 257] width 13 height 13
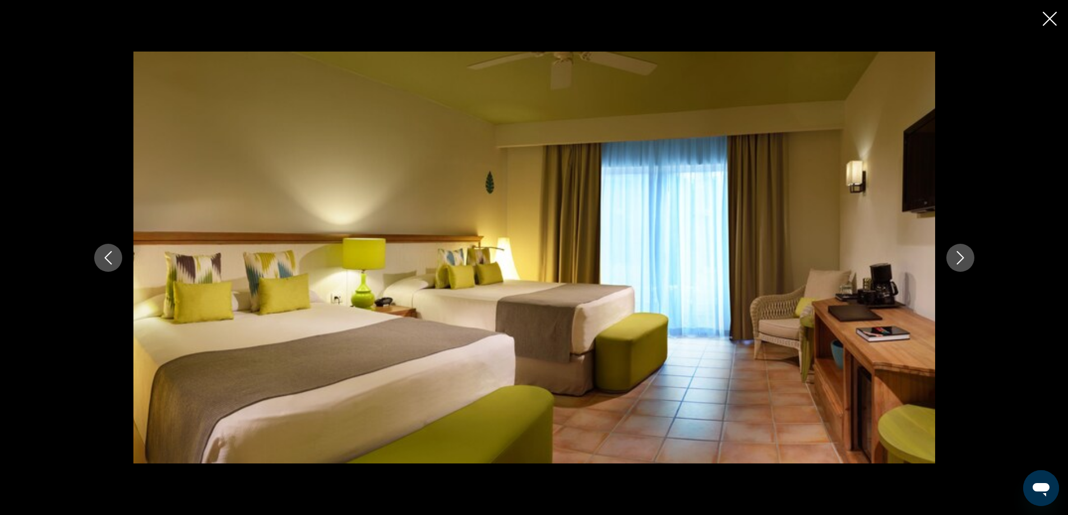
click at [965, 257] on icon "Next image" at bounding box center [960, 257] width 13 height 13
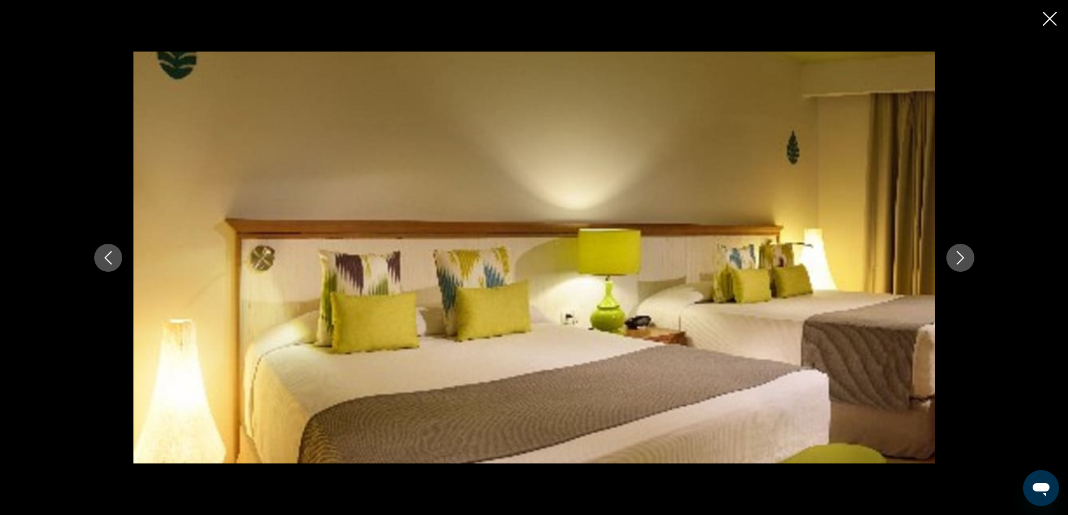
click at [965, 257] on icon "Next image" at bounding box center [960, 257] width 13 height 13
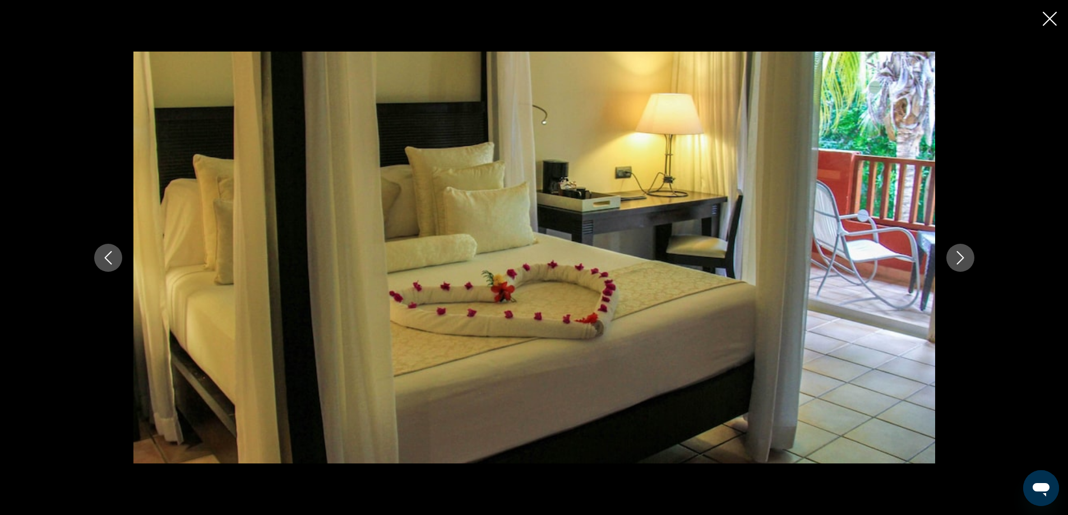
click at [965, 257] on icon "Next image" at bounding box center [960, 257] width 13 height 13
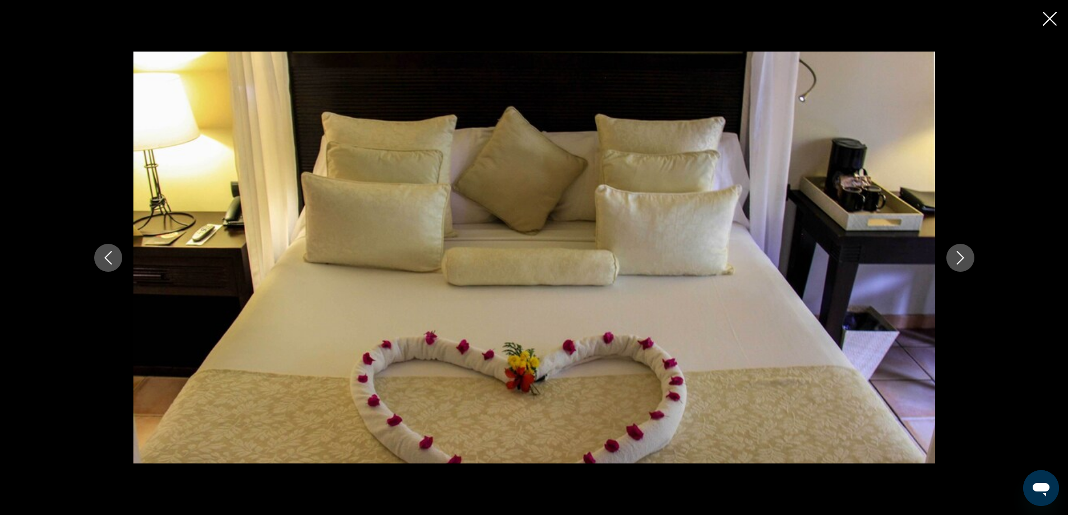
click at [965, 257] on icon "Next image" at bounding box center [960, 257] width 13 height 13
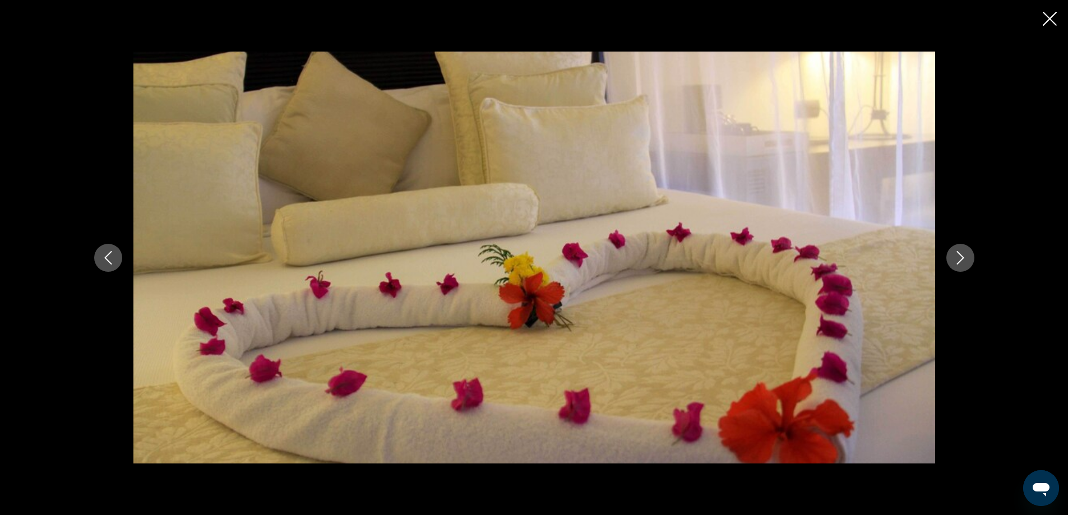
click at [965, 257] on icon "Next image" at bounding box center [960, 257] width 13 height 13
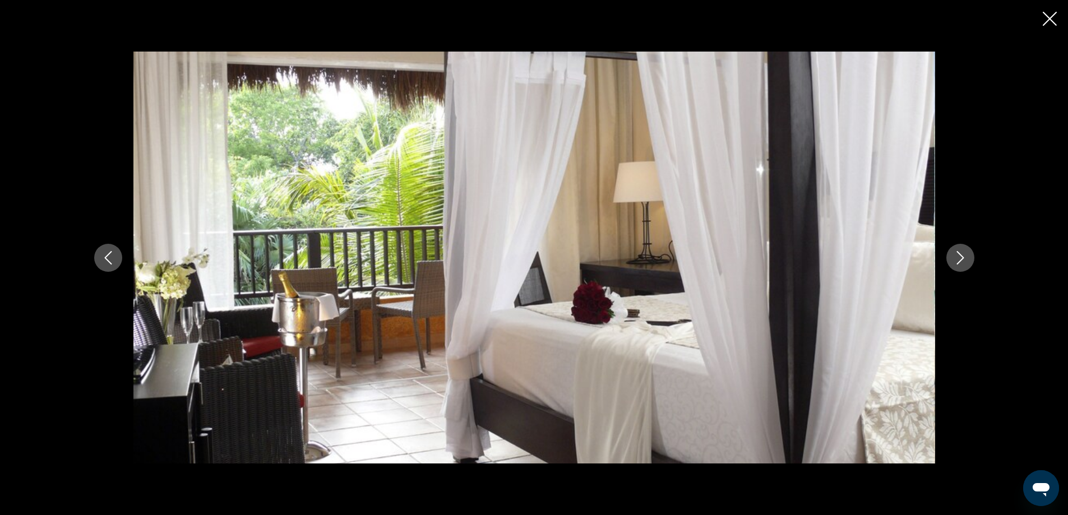
click at [965, 257] on icon "Next image" at bounding box center [960, 257] width 13 height 13
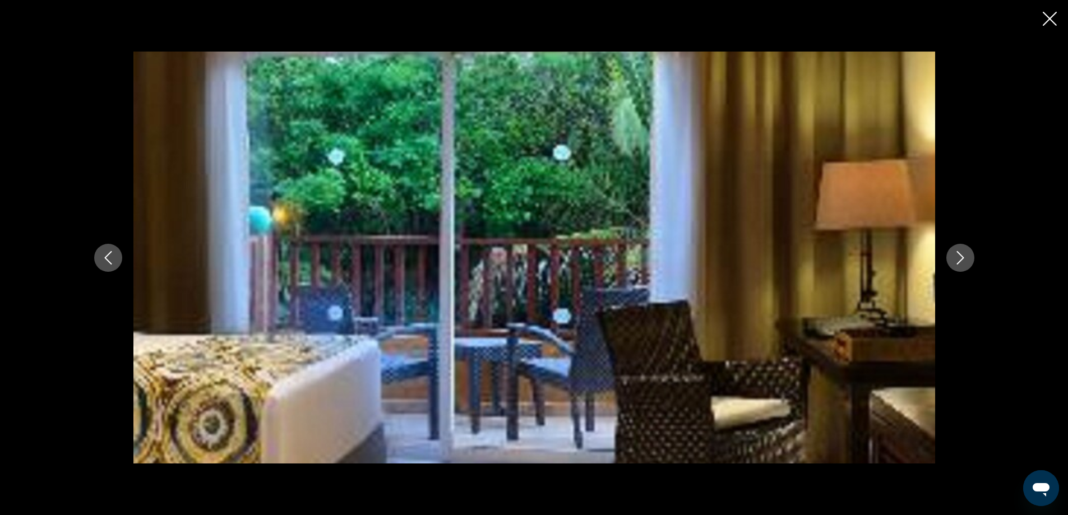
click at [965, 257] on icon "Next image" at bounding box center [960, 257] width 13 height 13
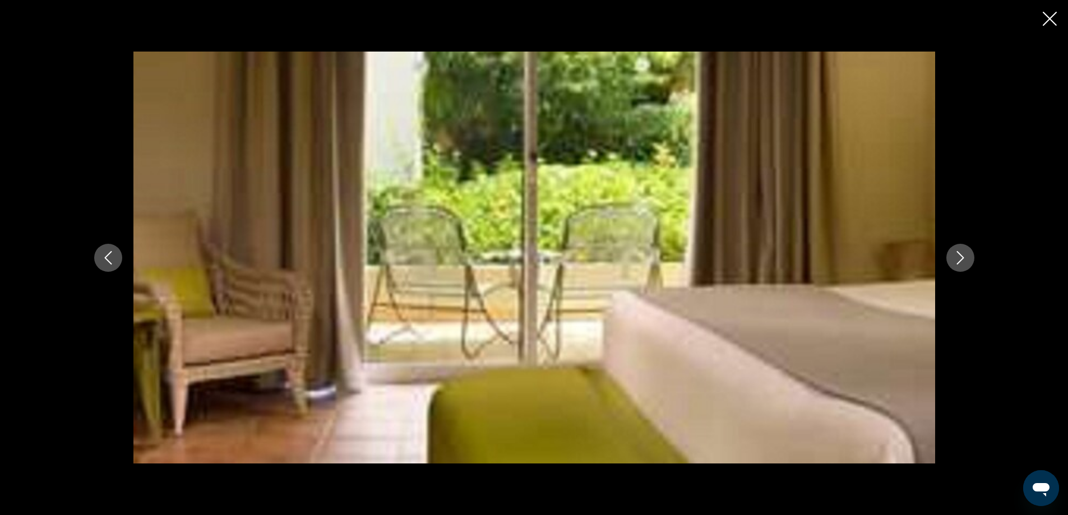
click at [965, 257] on icon "Next image" at bounding box center [960, 257] width 13 height 13
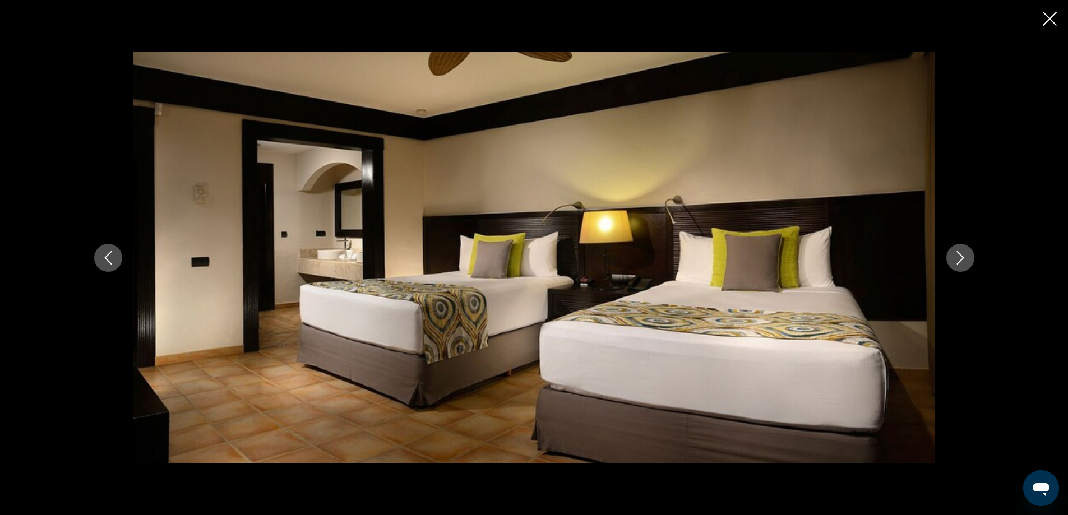
click at [965, 257] on icon "Next image" at bounding box center [960, 257] width 13 height 13
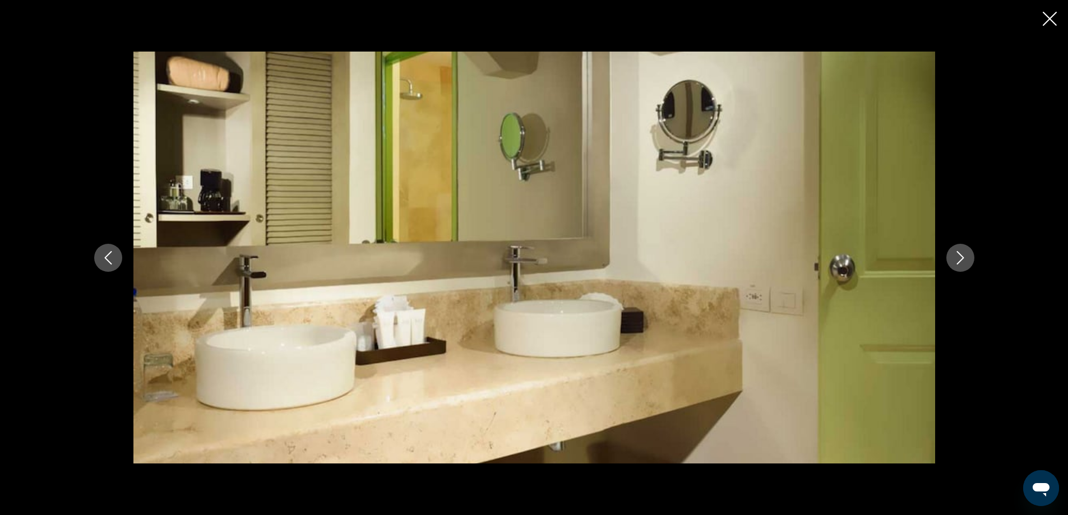
click at [965, 257] on icon "Next image" at bounding box center [960, 257] width 13 height 13
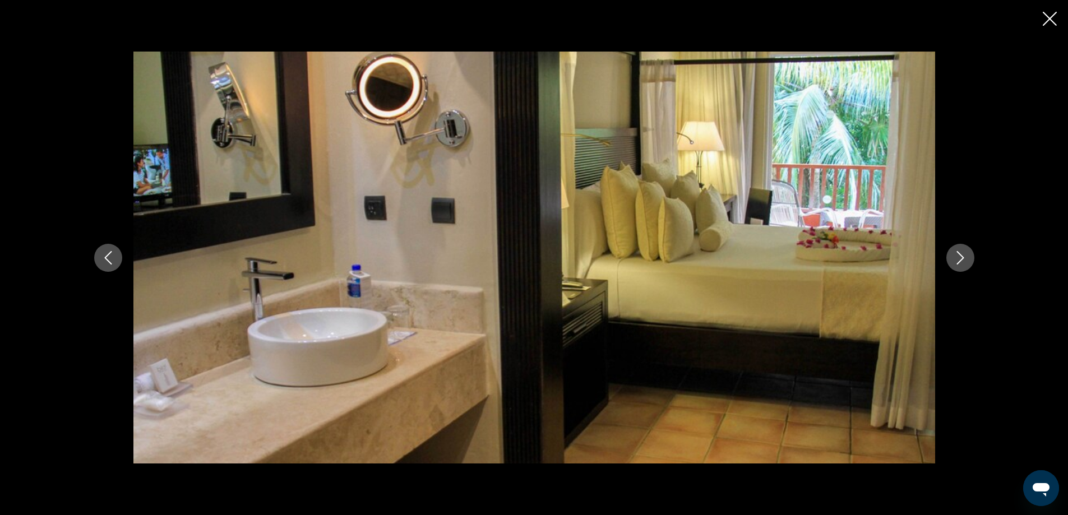
click at [965, 257] on icon "Next image" at bounding box center [960, 257] width 13 height 13
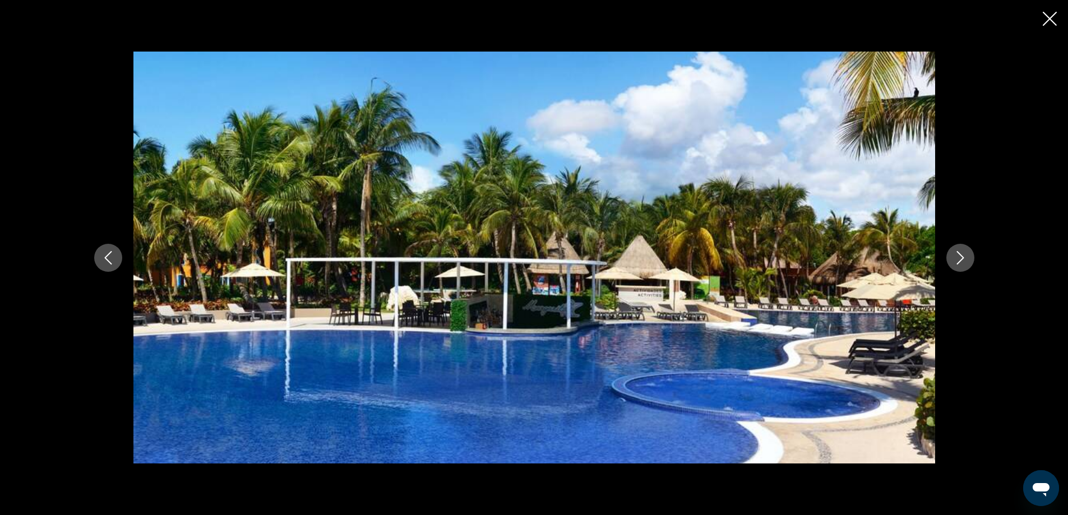
click at [965, 257] on icon "Next image" at bounding box center [960, 257] width 13 height 13
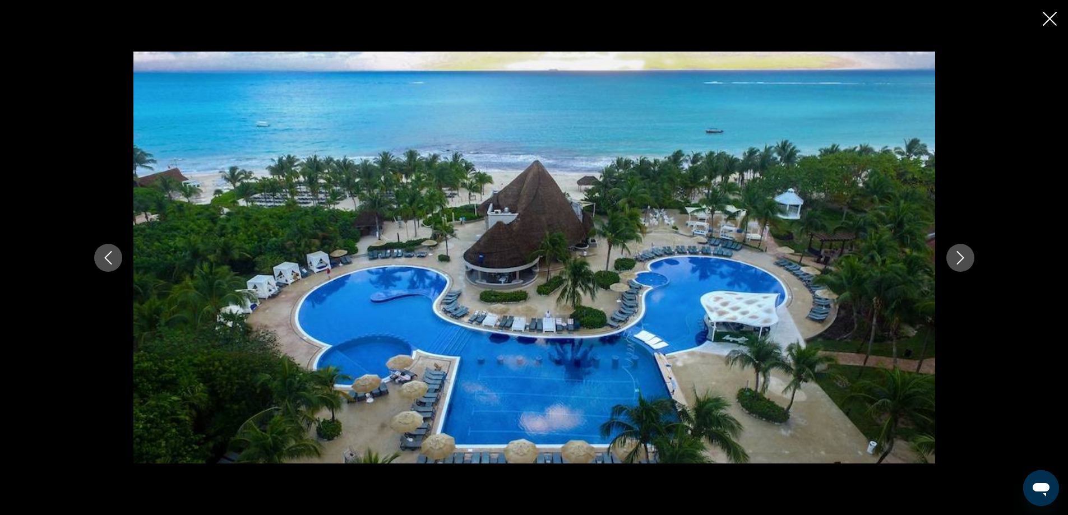
click at [965, 257] on icon "Next image" at bounding box center [960, 257] width 13 height 13
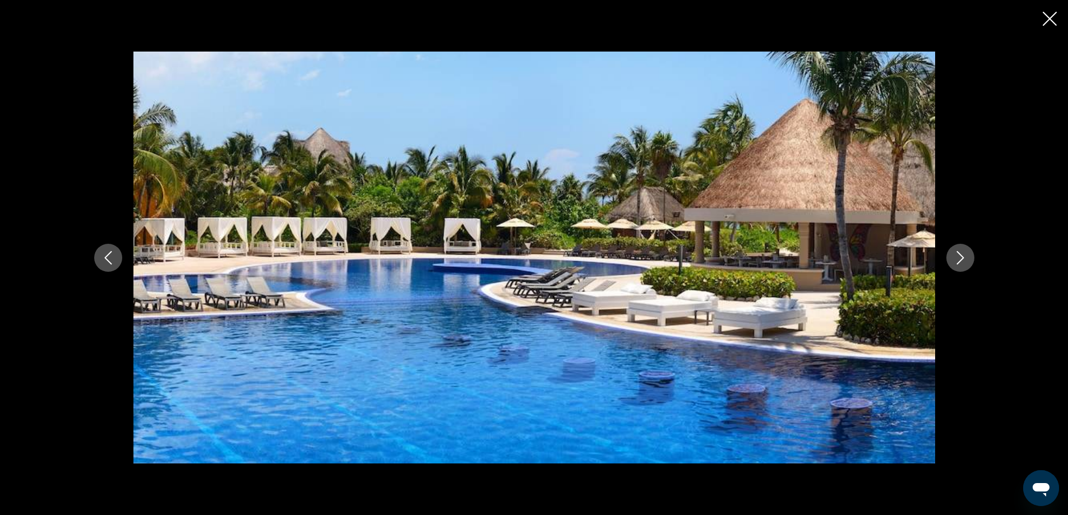
click at [965, 257] on icon "Next image" at bounding box center [960, 257] width 13 height 13
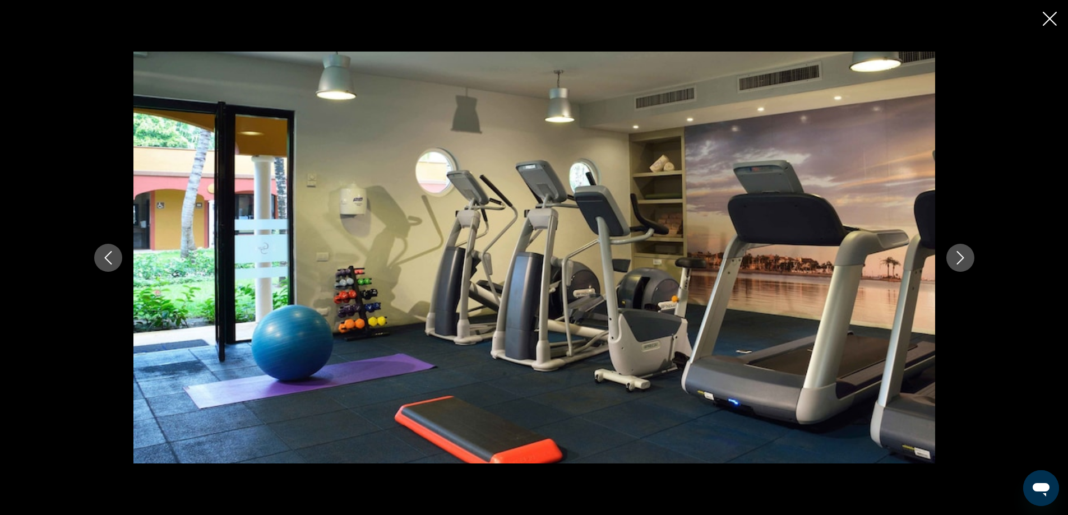
click at [965, 257] on icon "Next image" at bounding box center [960, 257] width 13 height 13
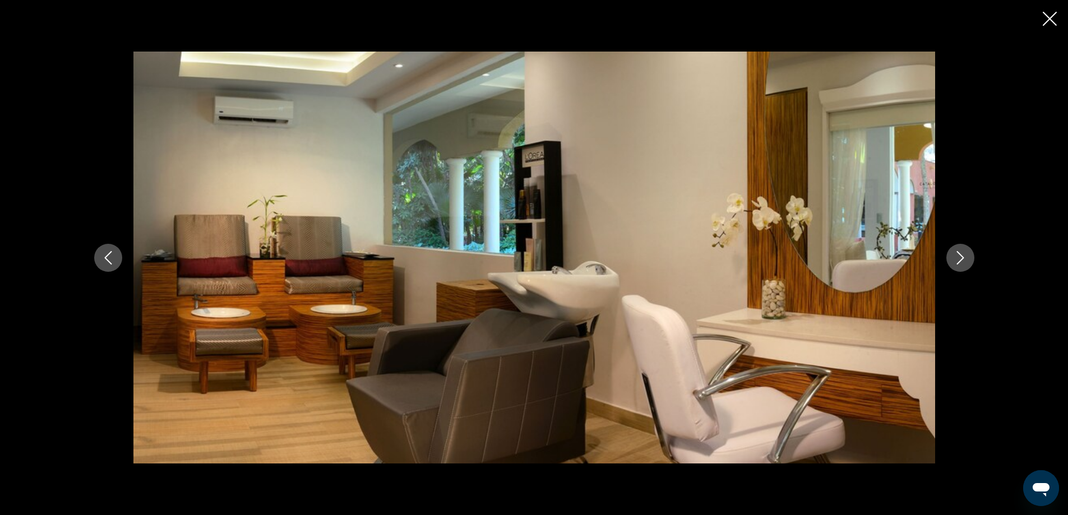
click at [965, 257] on icon "Next image" at bounding box center [960, 257] width 13 height 13
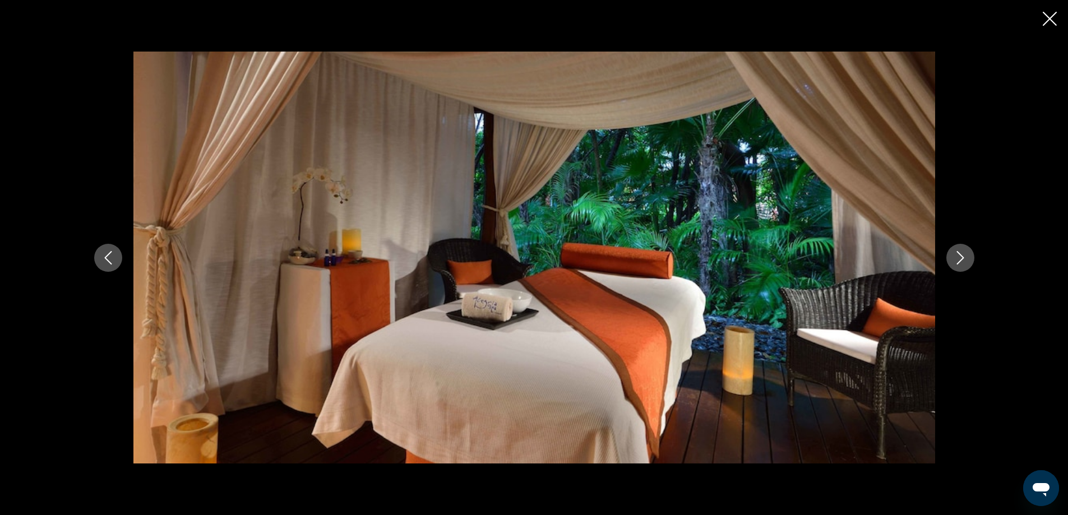
click at [965, 257] on icon "Next image" at bounding box center [960, 257] width 13 height 13
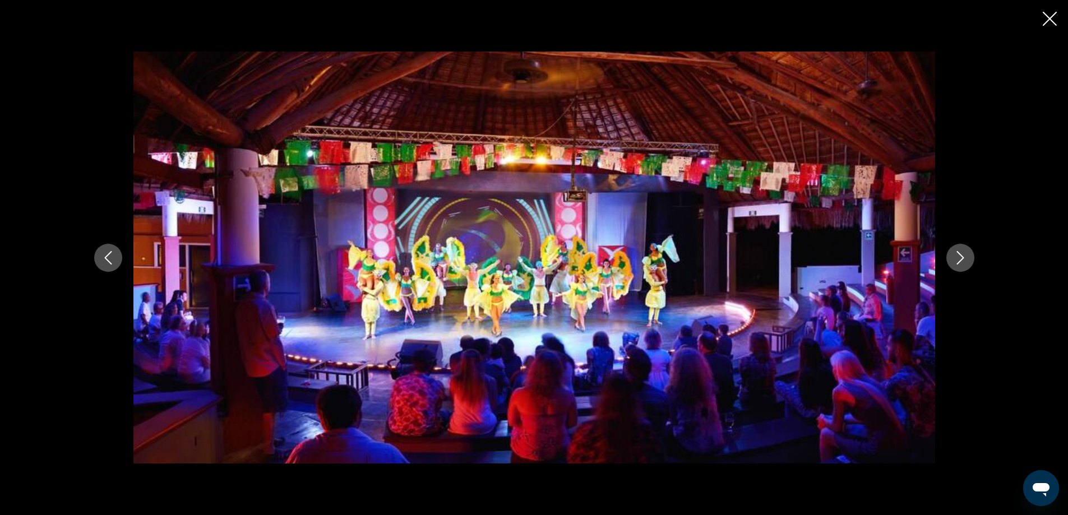
click at [965, 257] on icon "Next image" at bounding box center [960, 257] width 13 height 13
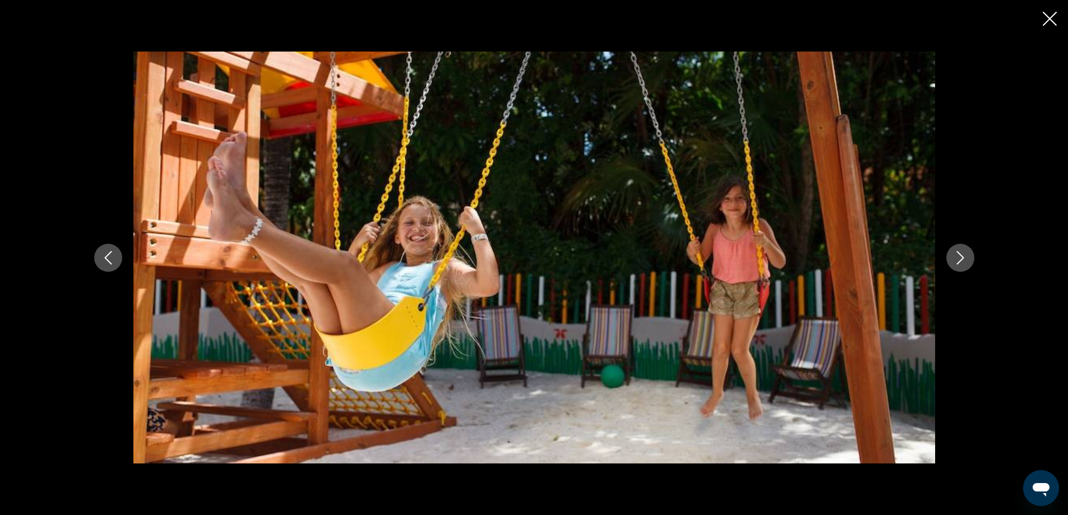
click at [965, 257] on icon "Next image" at bounding box center [960, 257] width 13 height 13
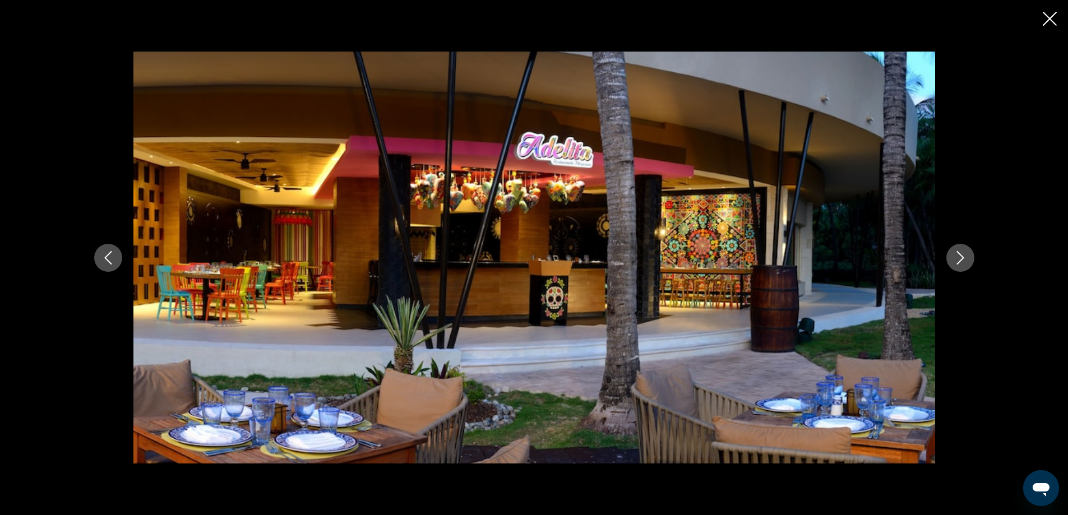
click at [965, 257] on icon "Next image" at bounding box center [960, 257] width 13 height 13
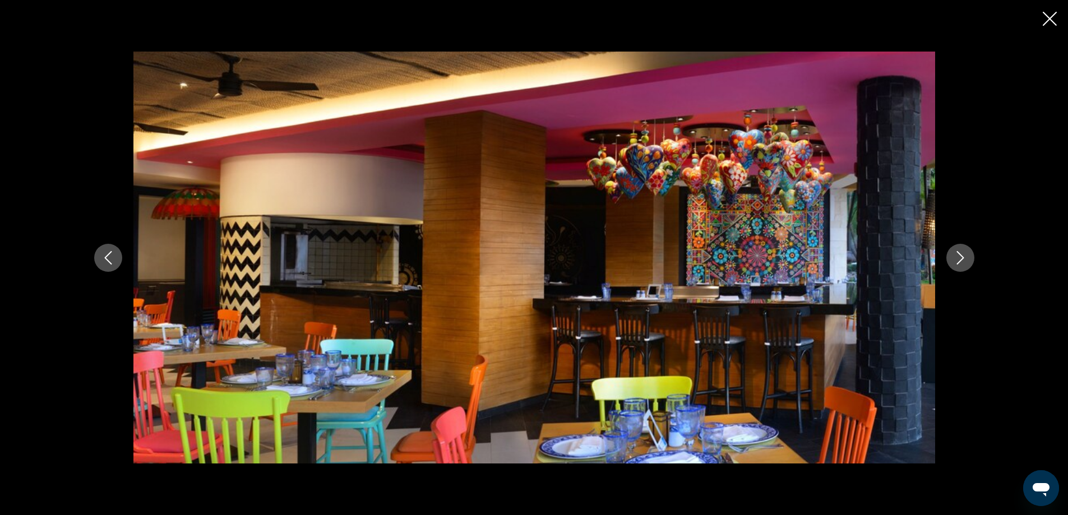
click at [965, 257] on icon "Next image" at bounding box center [960, 257] width 13 height 13
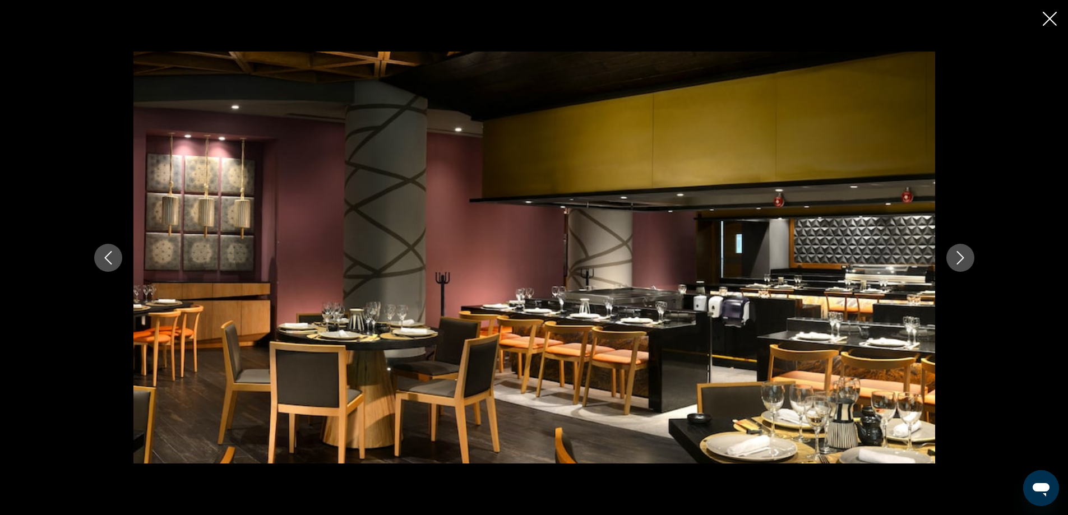
click at [965, 257] on icon "Next image" at bounding box center [960, 257] width 13 height 13
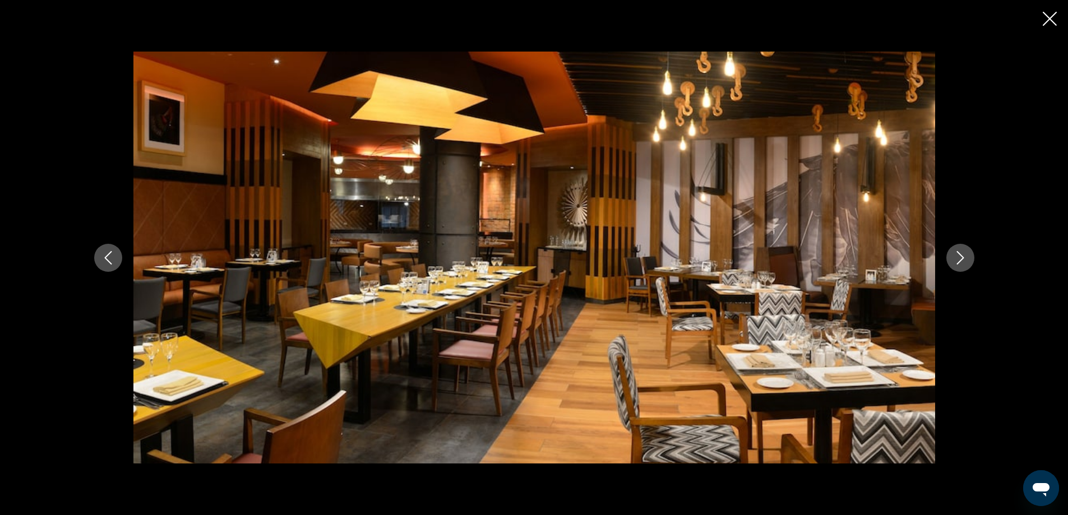
click at [965, 257] on icon "Next image" at bounding box center [960, 257] width 13 height 13
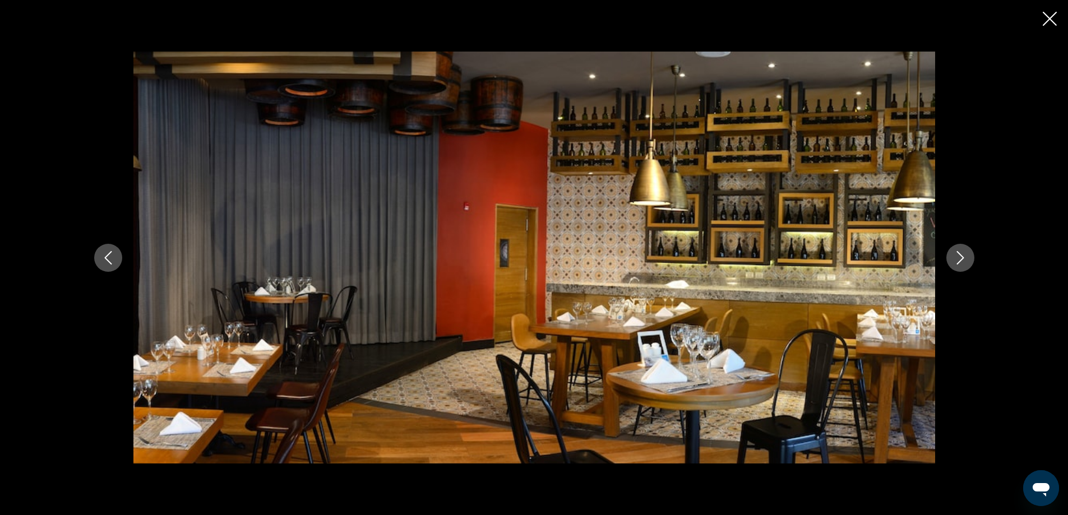
click at [965, 257] on icon "Next image" at bounding box center [960, 257] width 13 height 13
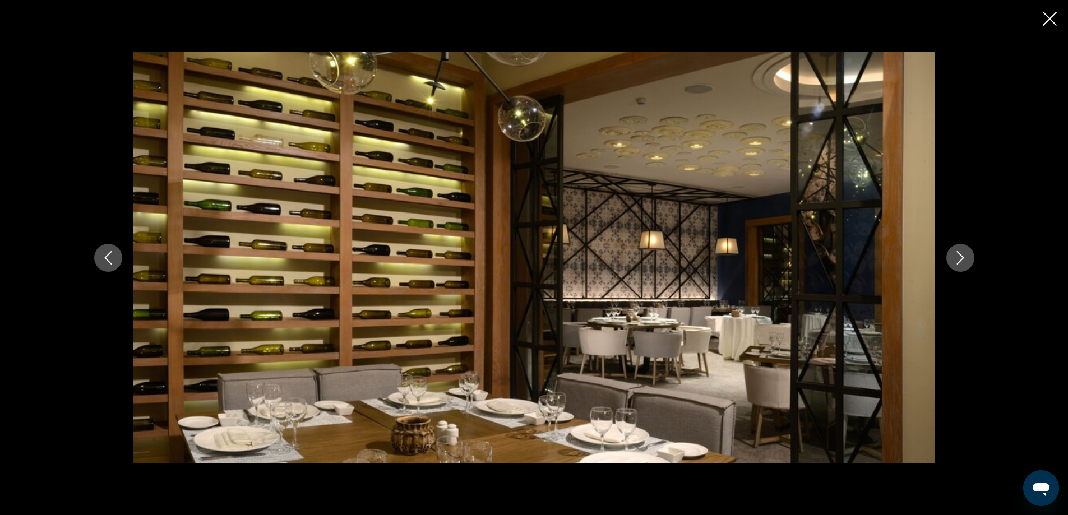
click at [965, 257] on icon "Next image" at bounding box center [960, 257] width 13 height 13
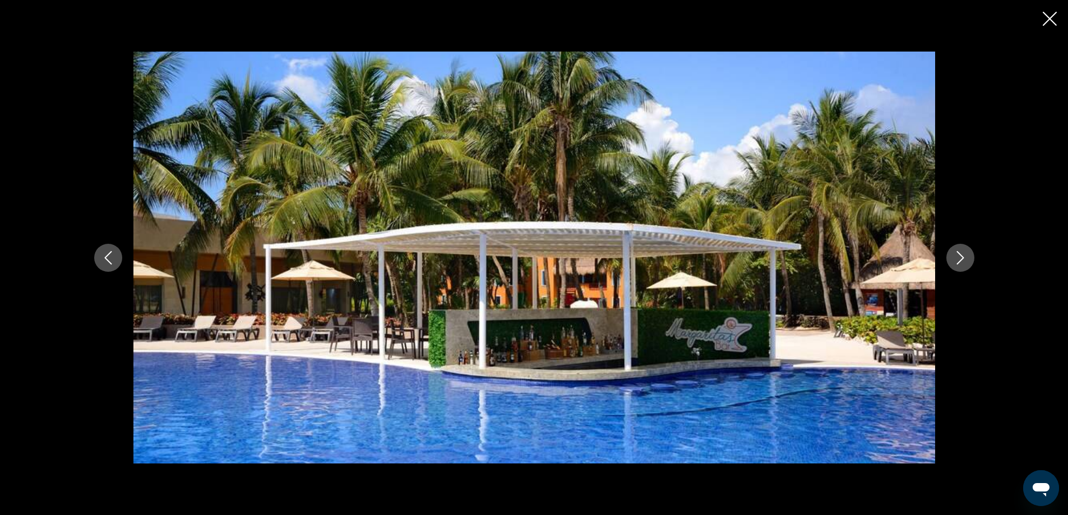
click at [965, 257] on icon "Next image" at bounding box center [960, 257] width 13 height 13
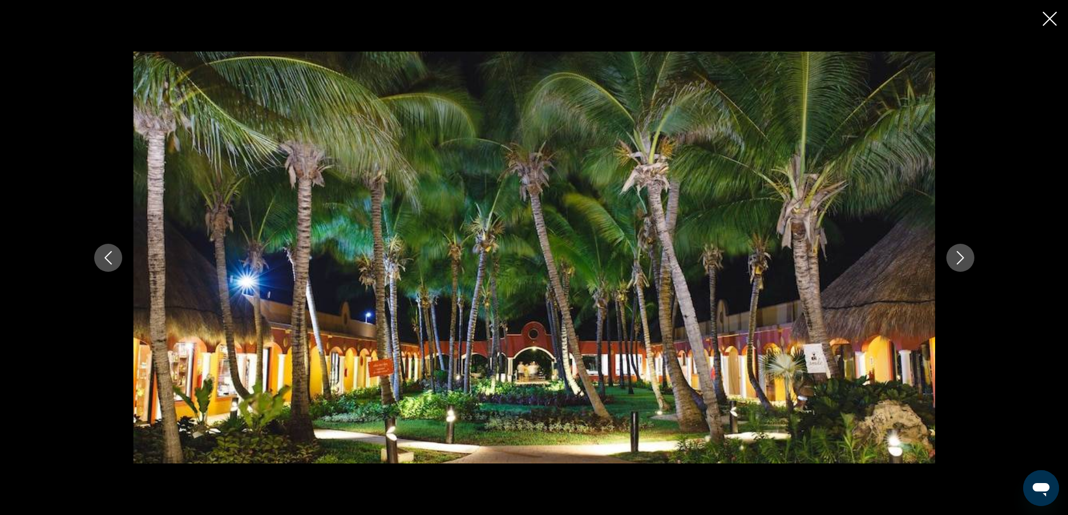
click at [965, 257] on icon "Next image" at bounding box center [960, 257] width 13 height 13
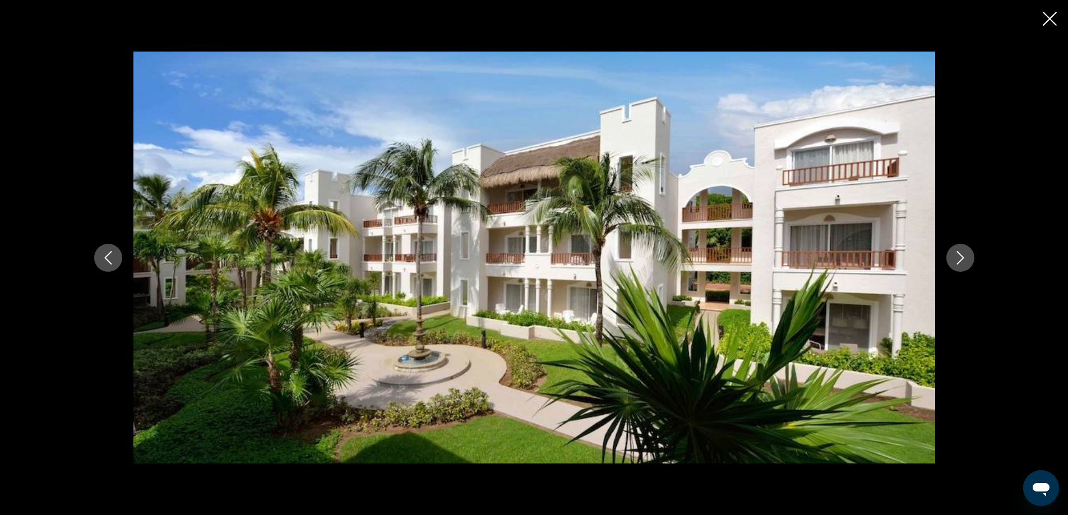
click at [965, 257] on icon "Next image" at bounding box center [960, 257] width 13 height 13
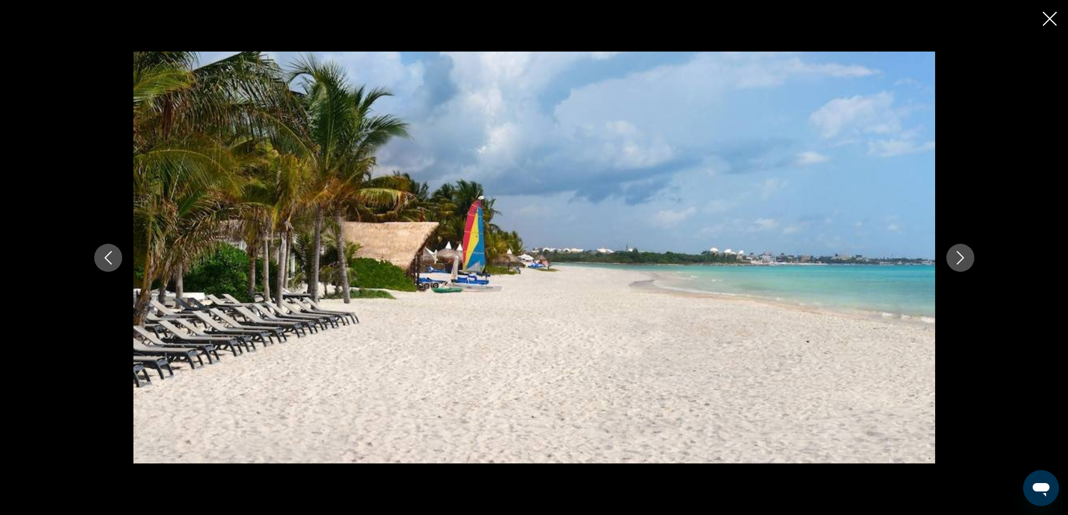
click at [965, 257] on icon "Next image" at bounding box center [960, 257] width 13 height 13
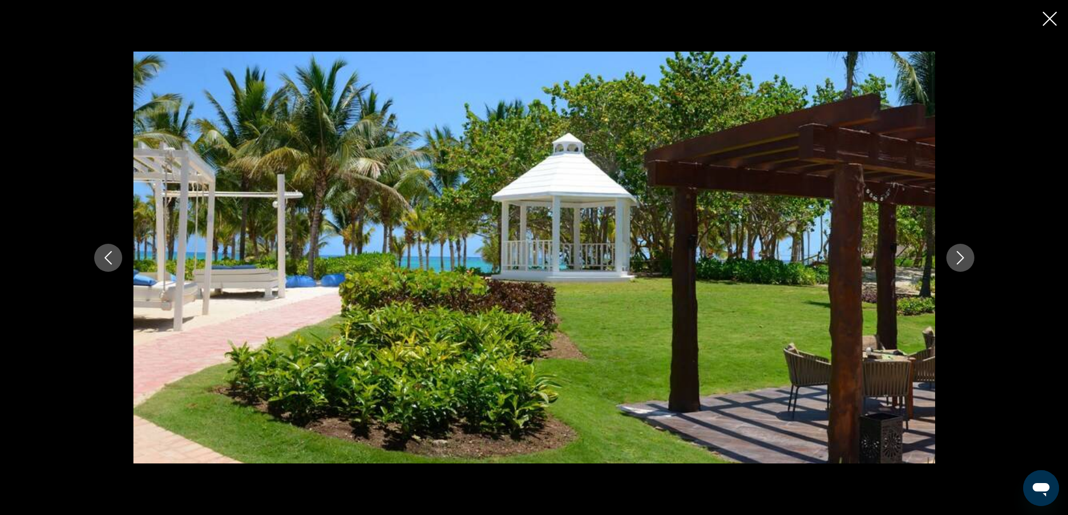
click at [965, 257] on icon "Next image" at bounding box center [960, 257] width 13 height 13
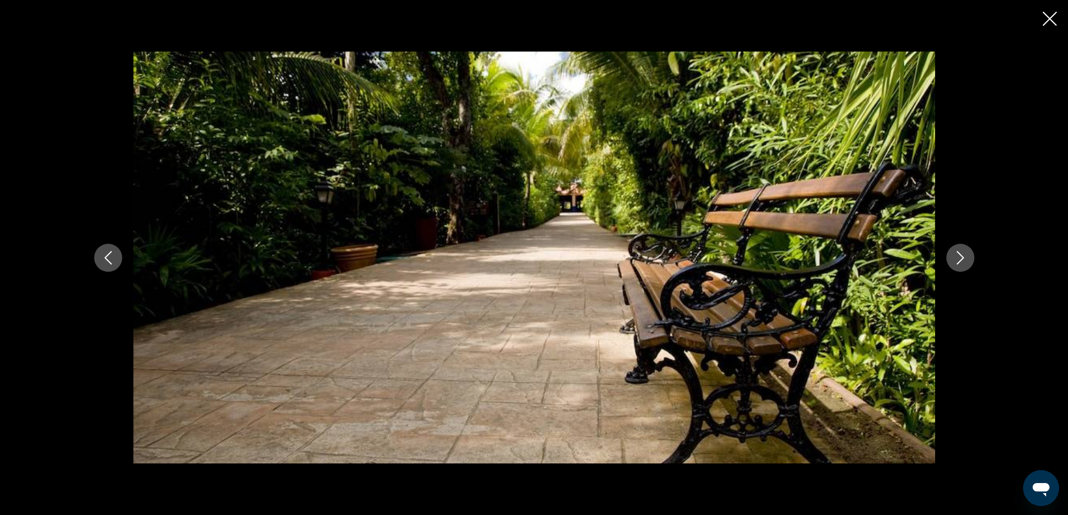
click at [965, 257] on icon "Next image" at bounding box center [960, 257] width 13 height 13
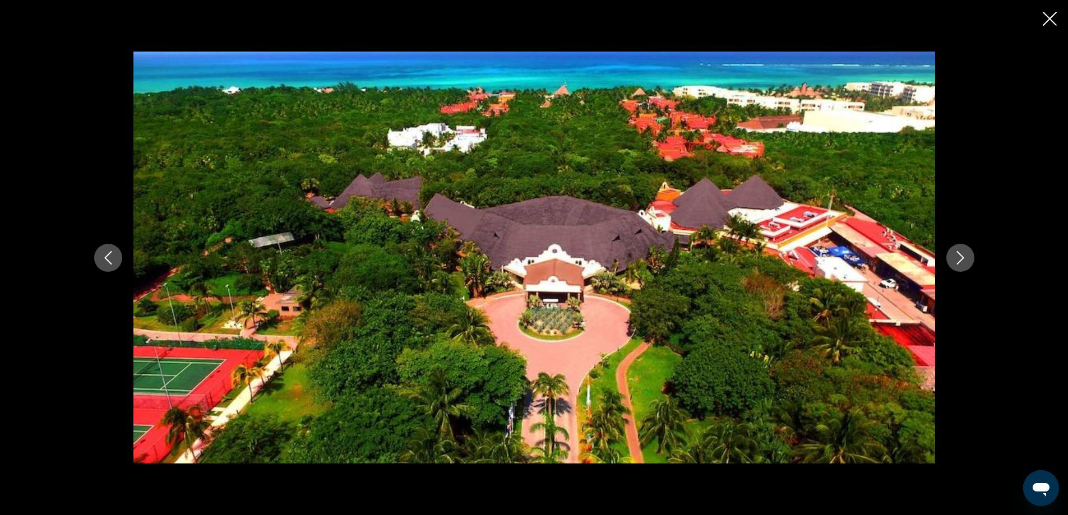
click at [965, 257] on icon "Next image" at bounding box center [960, 257] width 13 height 13
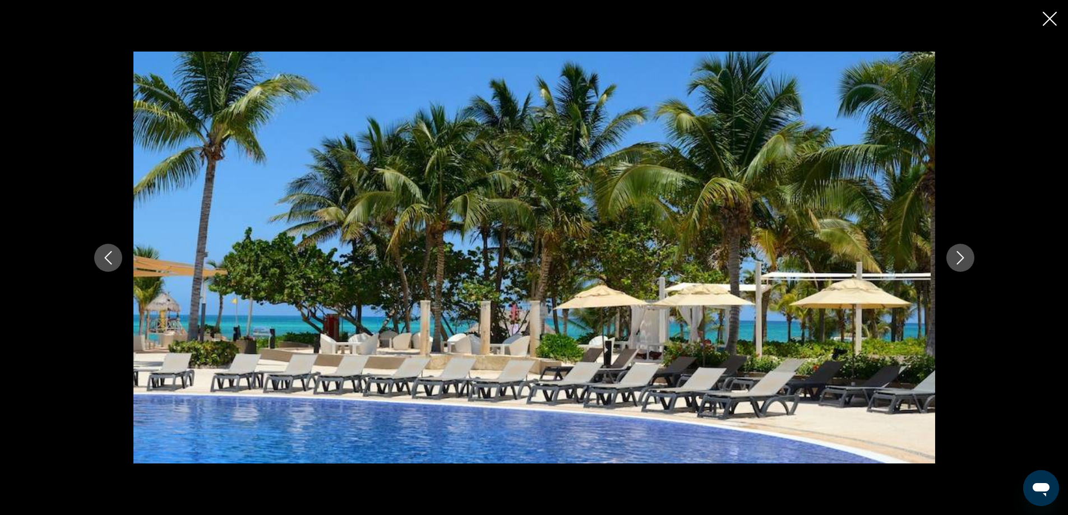
click at [965, 257] on icon "Next image" at bounding box center [960, 257] width 13 height 13
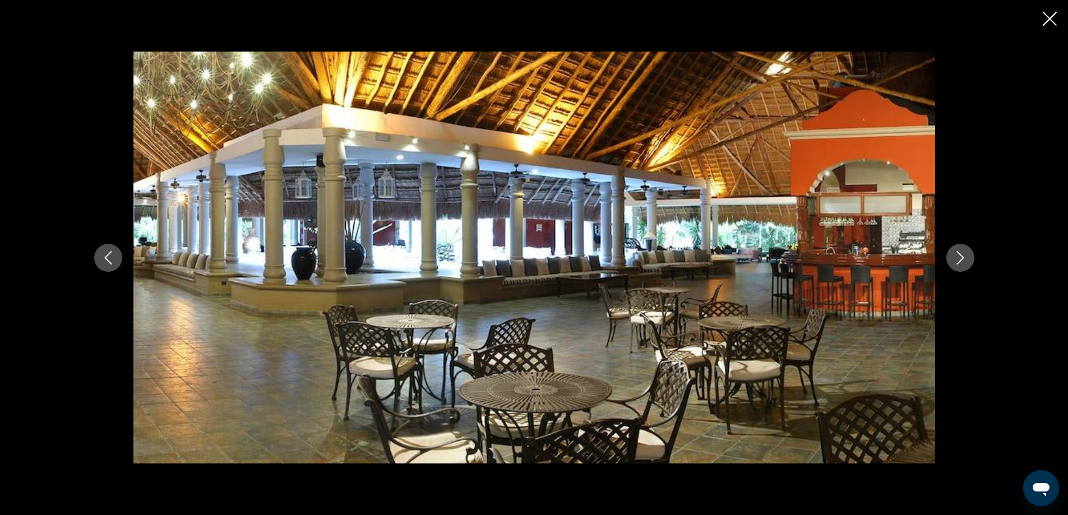
click at [965, 257] on icon "Next image" at bounding box center [960, 257] width 13 height 13
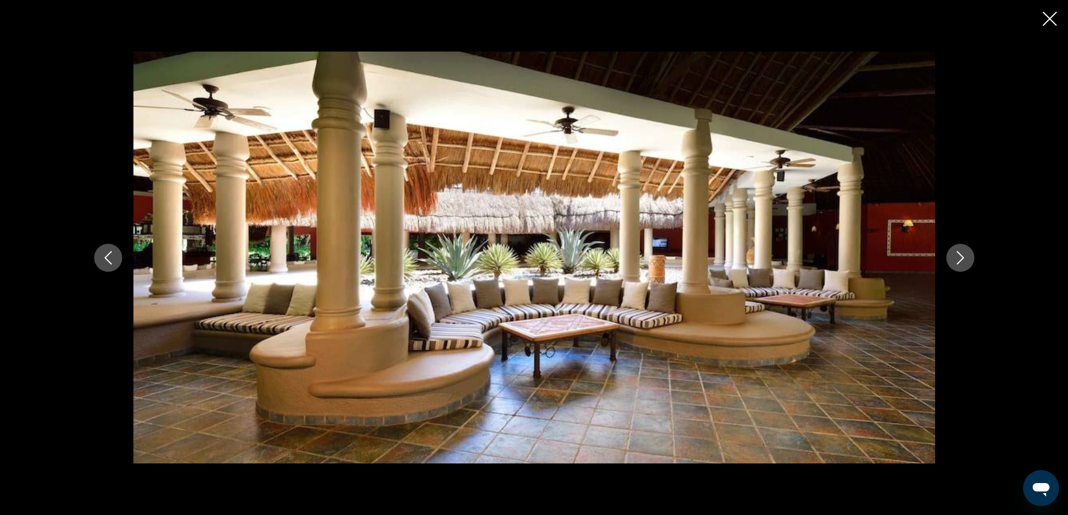
click at [965, 257] on icon "Next image" at bounding box center [960, 257] width 13 height 13
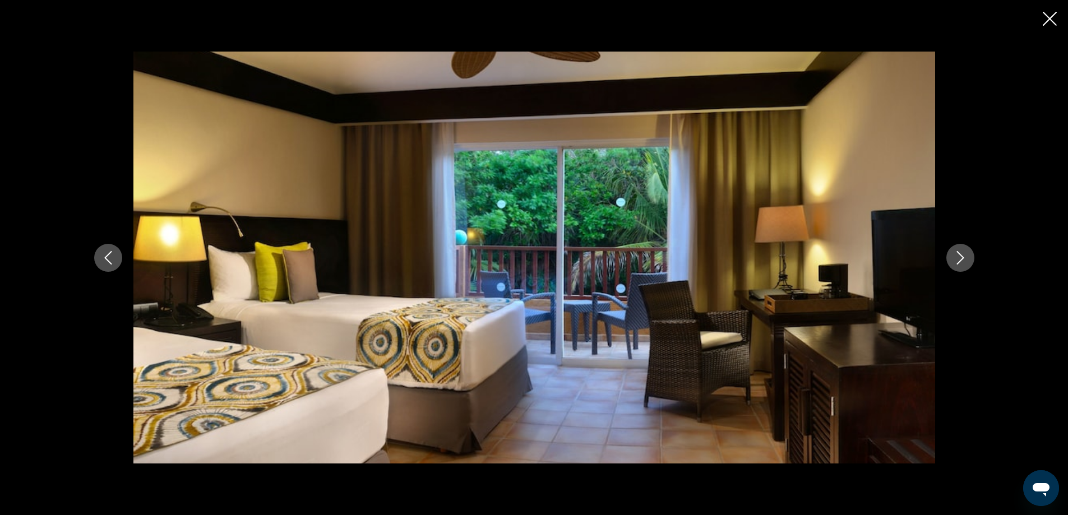
click at [965, 257] on icon "Next image" at bounding box center [960, 257] width 13 height 13
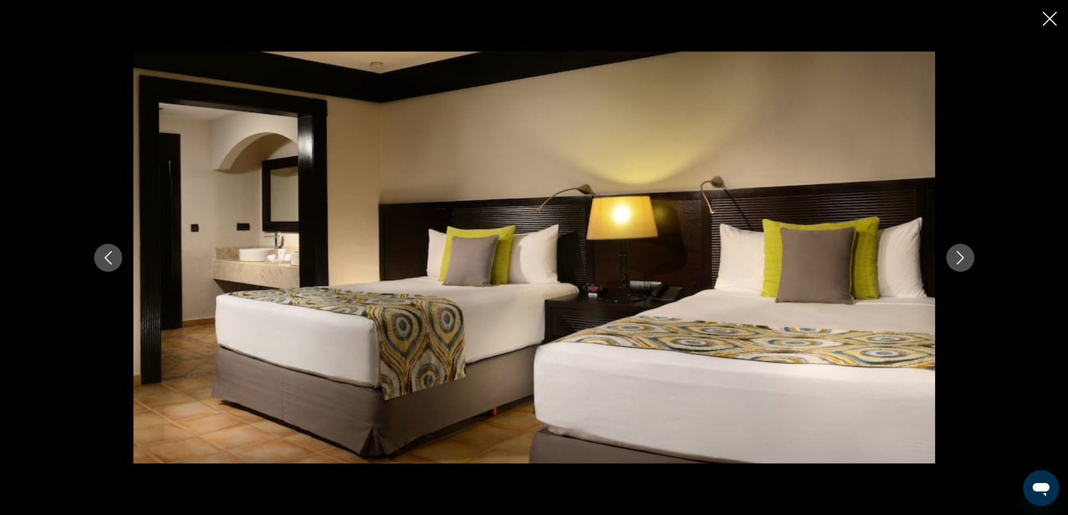
click at [965, 257] on icon "Next image" at bounding box center [960, 257] width 13 height 13
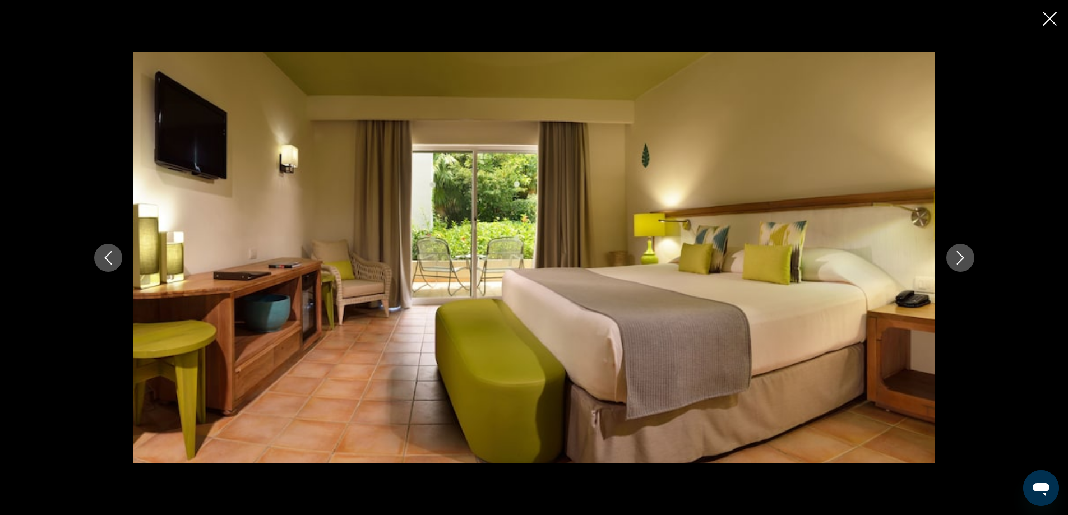
click at [1047, 16] on icon "Close slideshow" at bounding box center [1050, 19] width 14 height 14
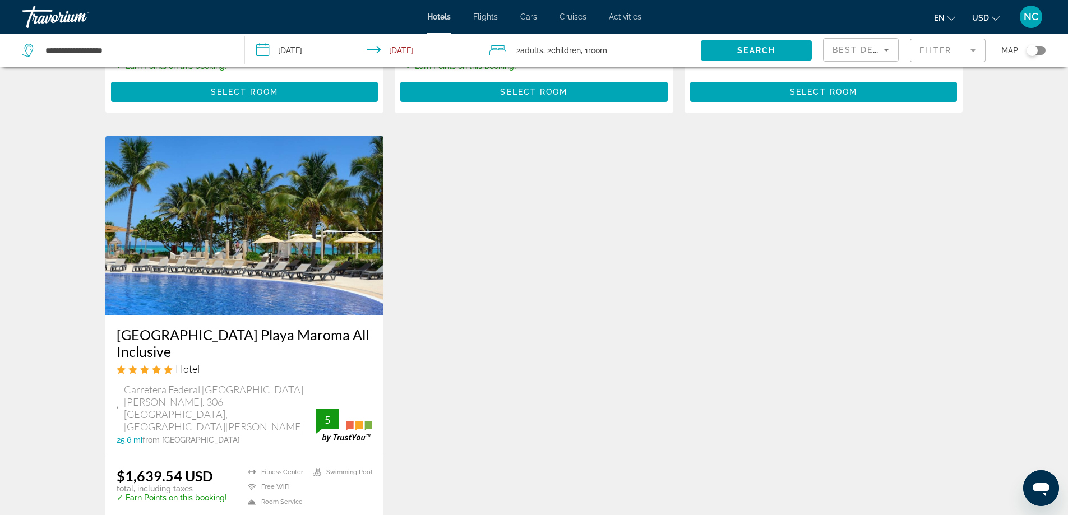
scroll to position [1346, 0]
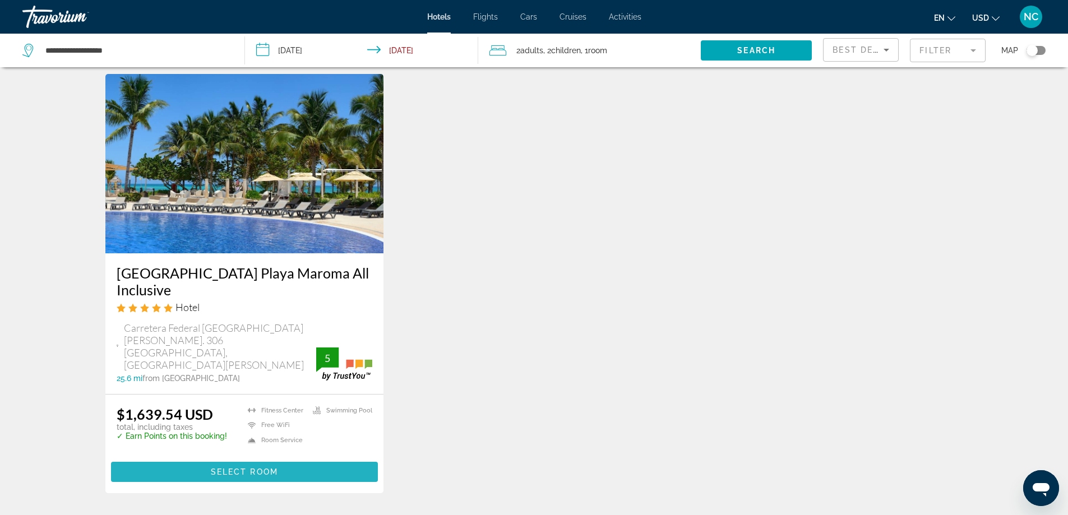
click at [235, 459] on span "Main content" at bounding box center [244, 472] width 267 height 27
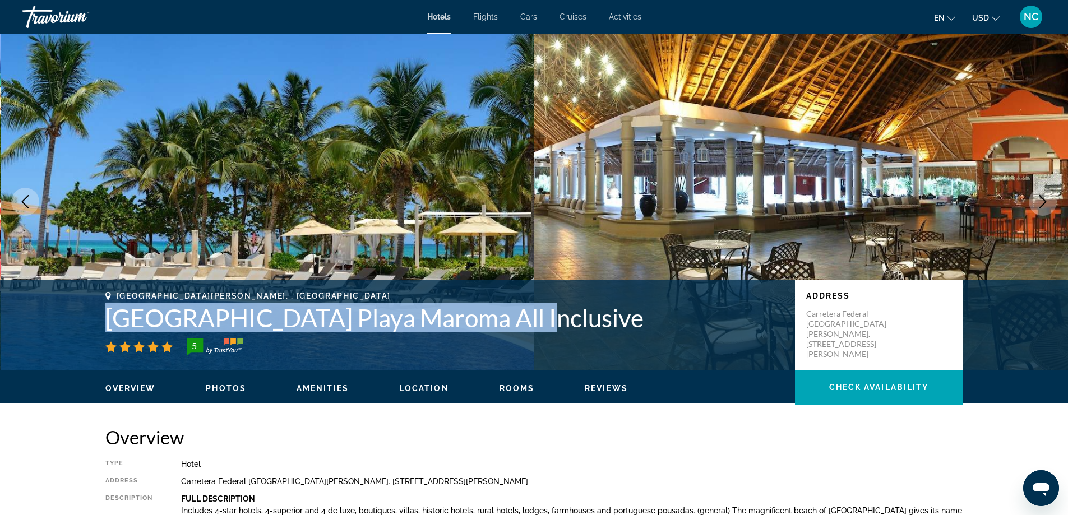
drag, startPoint x: 94, startPoint y: 316, endPoint x: 441, endPoint y: 317, distance: 346.5
click at [505, 327] on div "Playa Del Carmen, , Mexico Catalonia Playa Maroma All Inclusive 5 Address Carre…" at bounding box center [534, 325] width 903 height 67
copy h1 "Catalonia Playa Maroma All Inclusive"
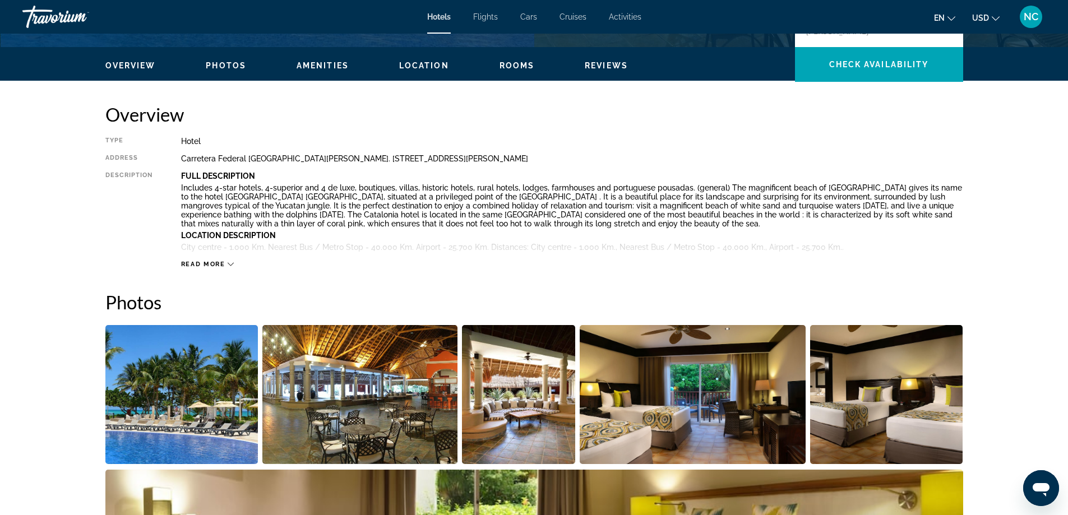
scroll to position [112, 0]
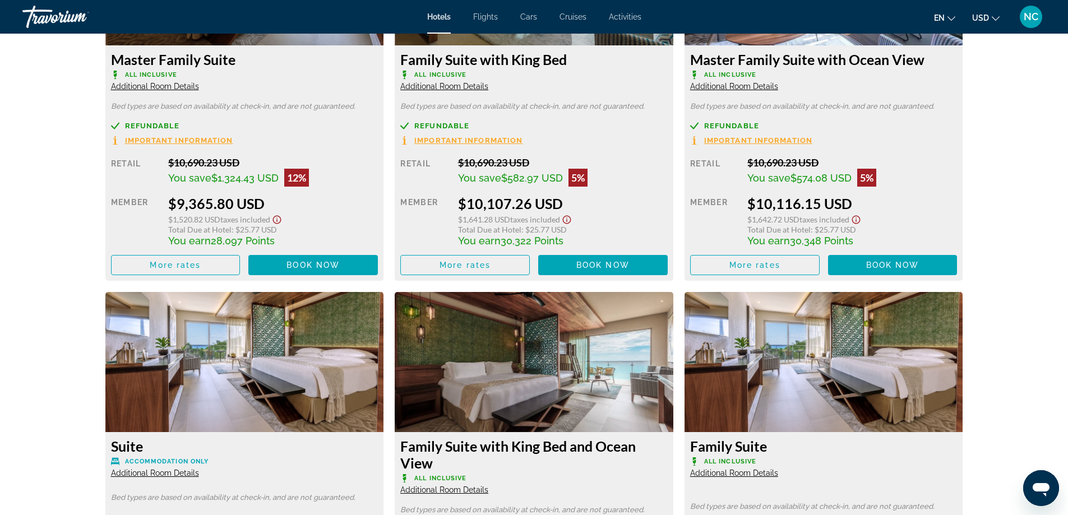
scroll to position [1177, 0]
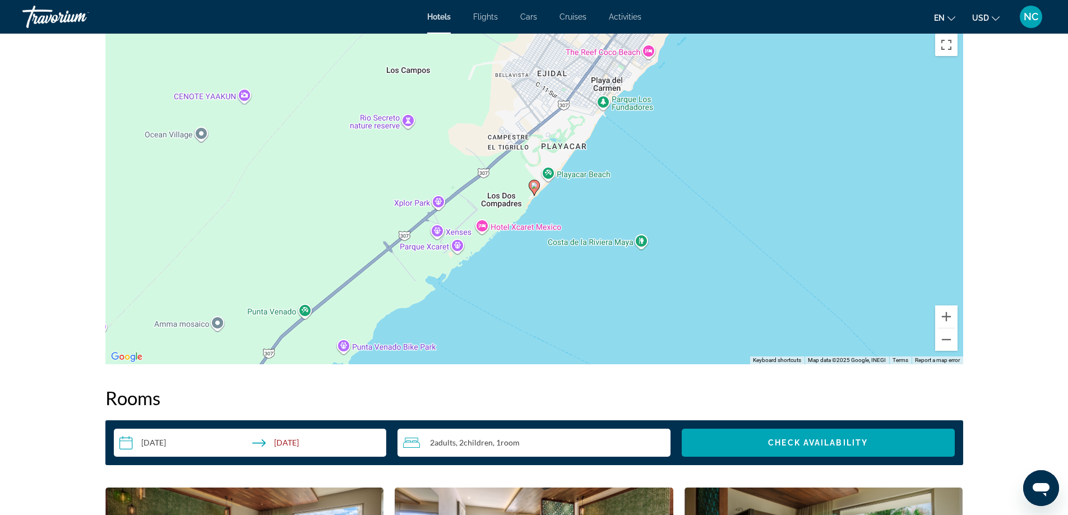
scroll to position [841, 0]
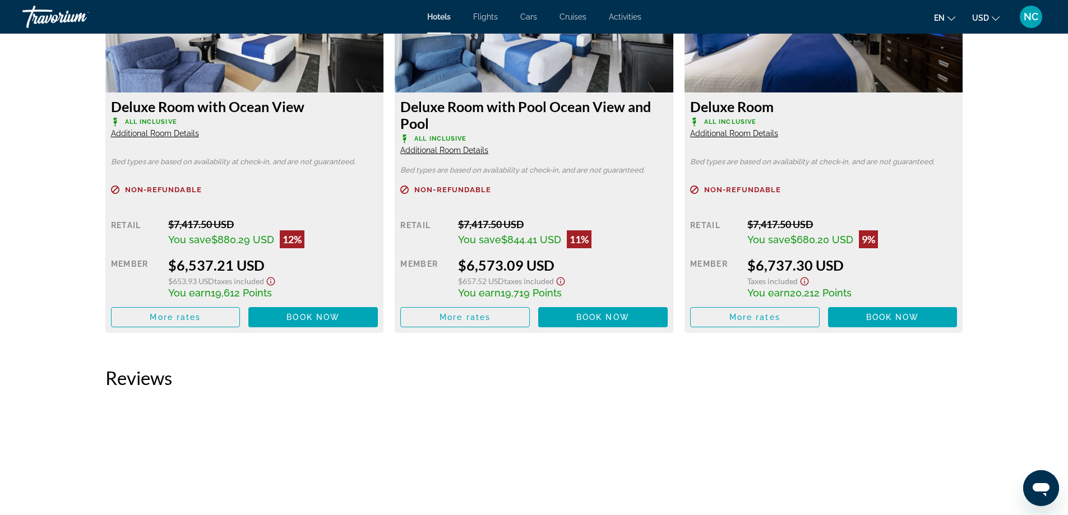
scroll to position [1626, 0]
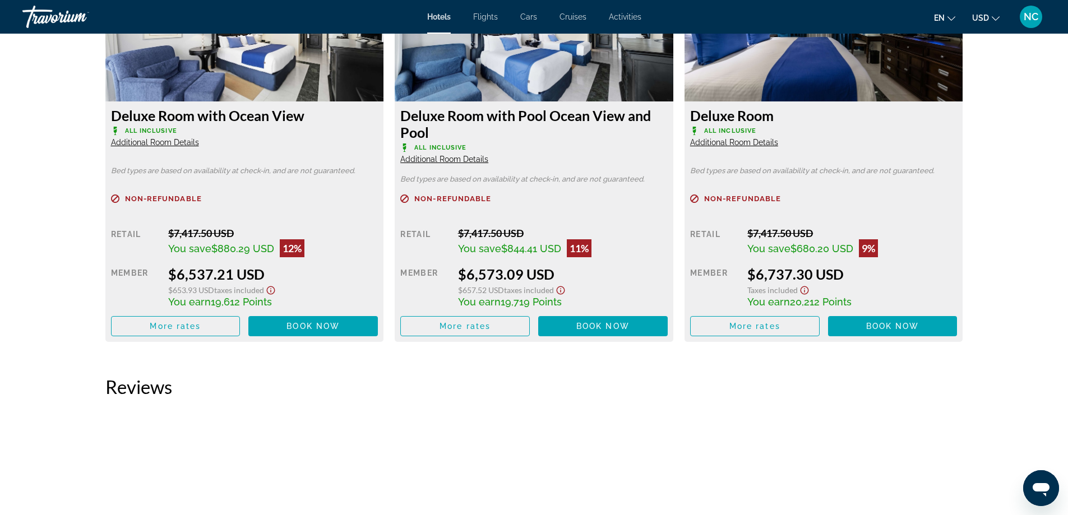
click at [158, 144] on span "Additional Room Details" at bounding box center [155, 142] width 88 height 9
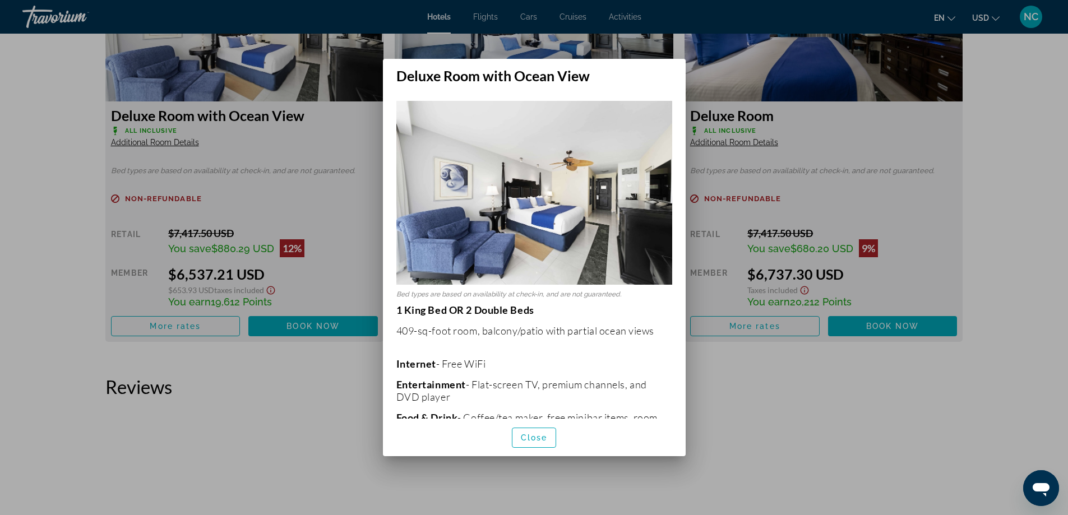
scroll to position [0, 0]
click at [534, 438] on span "Close" at bounding box center [534, 437] width 27 height 9
